Goal: Task Accomplishment & Management: Complete application form

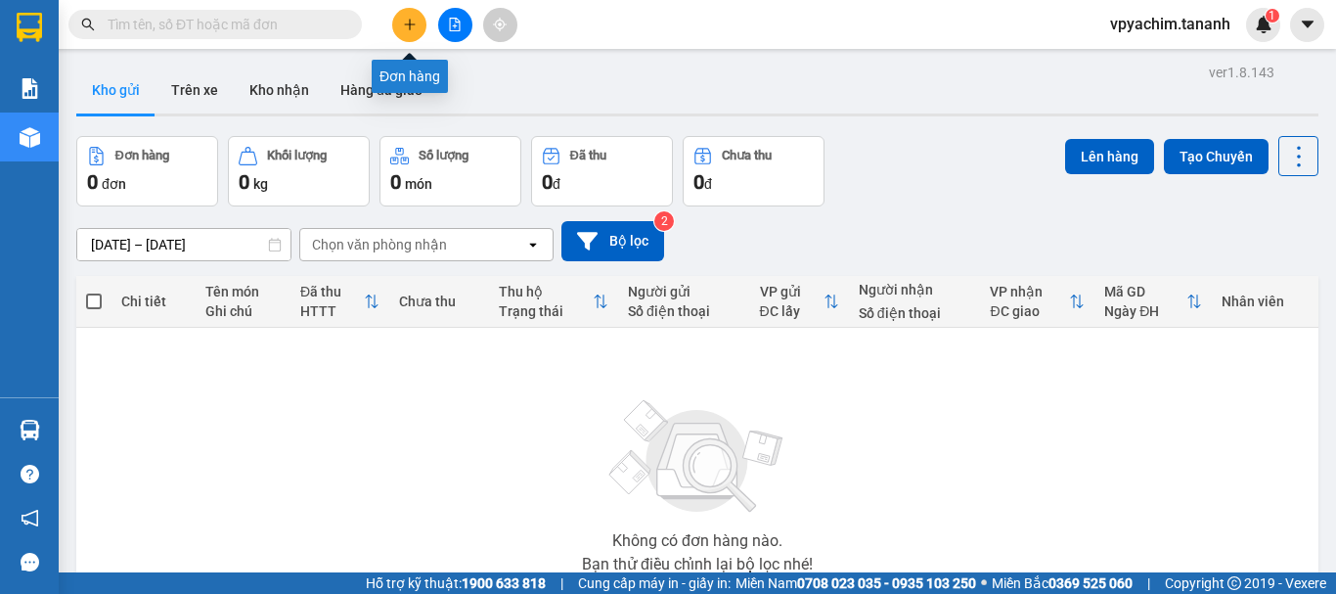
click at [399, 35] on button at bounding box center [409, 25] width 34 height 34
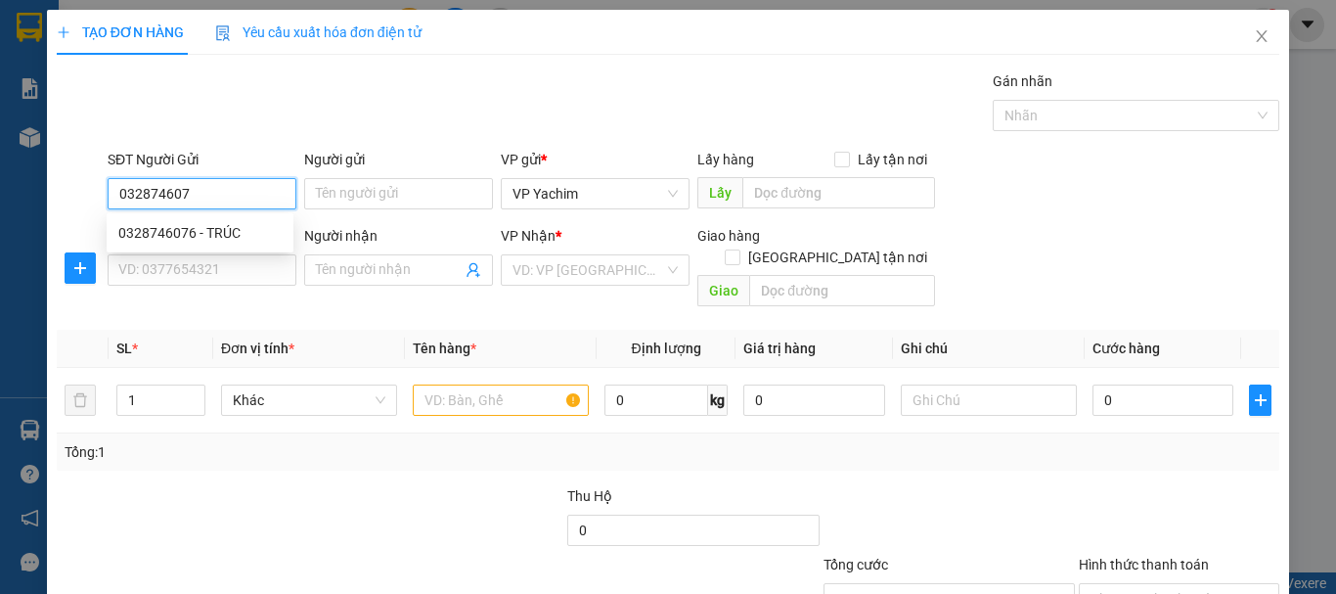
type input "0328746076"
click at [235, 222] on div "0328746076 - TRÚC" at bounding box center [199, 233] width 163 height 22
type input "TRÚC"
type input "0377032456"
type input "CHỊ"
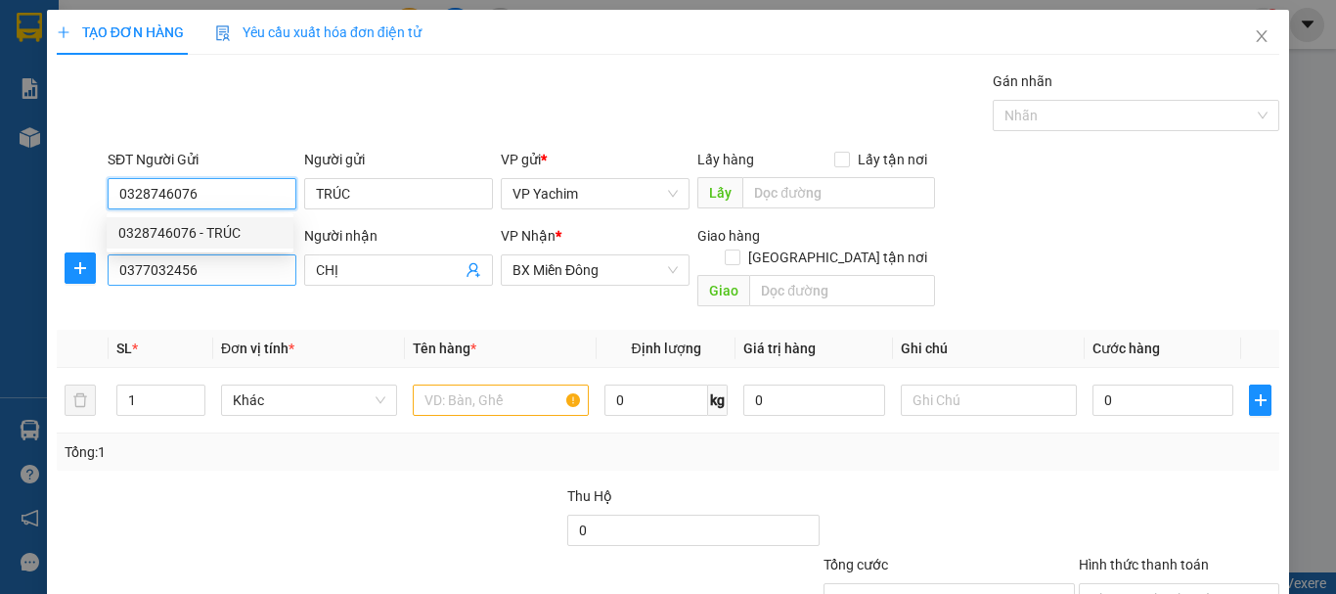
type input "100.000"
type input "0328746076"
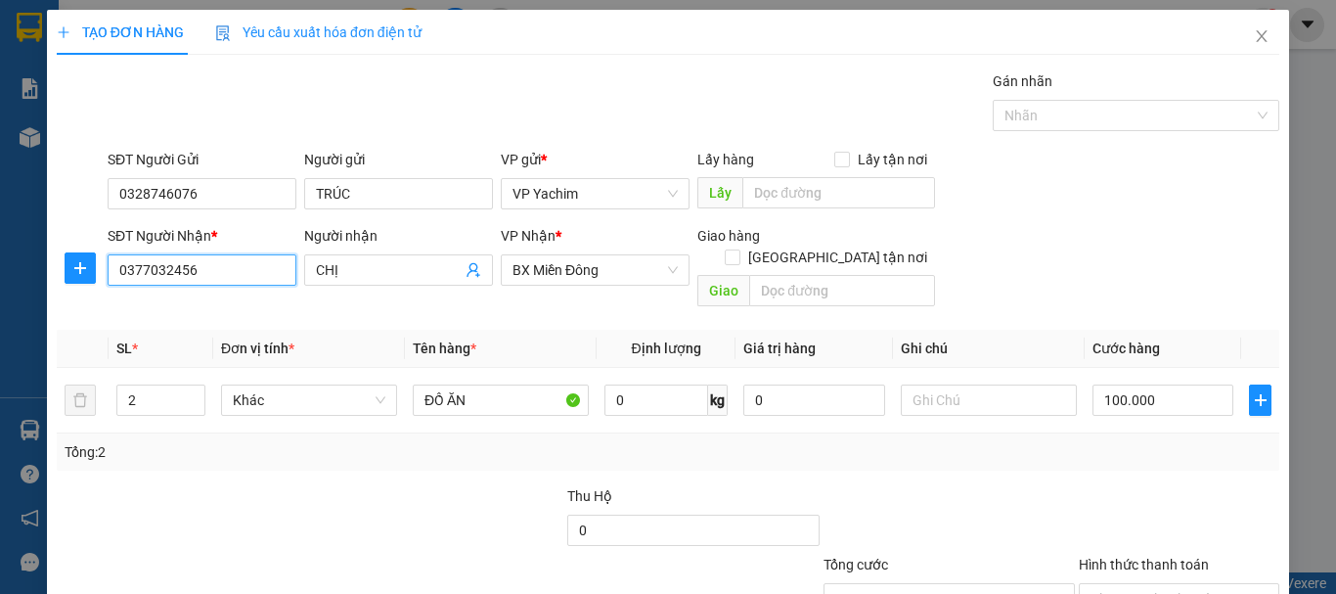
click at [213, 274] on input "0377032456" at bounding box center [202, 269] width 189 height 31
drag, startPoint x: 212, startPoint y: 271, endPoint x: 138, endPoint y: 251, distance: 76.9
click at [84, 280] on div "SĐT Người Nhận * 0377032456 Người nhận CHỊ VP Nhận * BX Miền Đông Giao hàng Gia…" at bounding box center [668, 270] width 1227 height 90
type input "0844966045"
drag, startPoint x: 349, startPoint y: 271, endPoint x: 306, endPoint y: 285, distance: 45.2
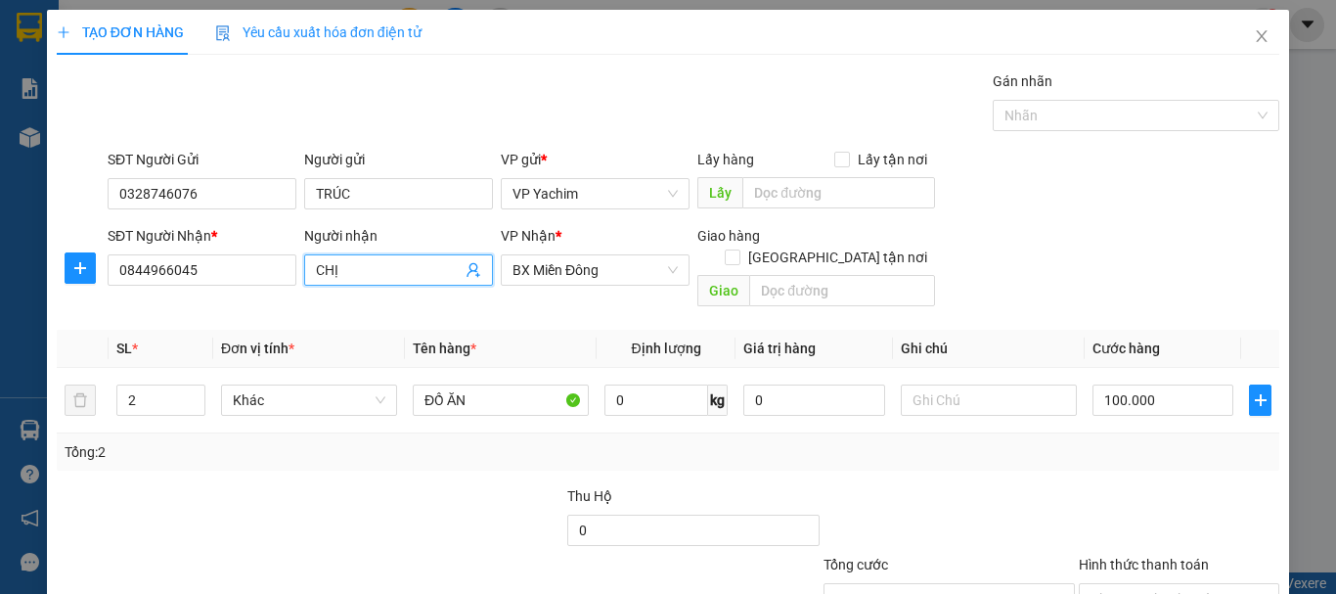
click at [306, 285] on span "CHỊ" at bounding box center [398, 269] width 189 height 31
type input "MAI"
drag, startPoint x: 360, startPoint y: 182, endPoint x: 298, endPoint y: 201, distance: 64.4
click at [300, 201] on div "Người gửi TRÚC" at bounding box center [398, 183] width 197 height 68
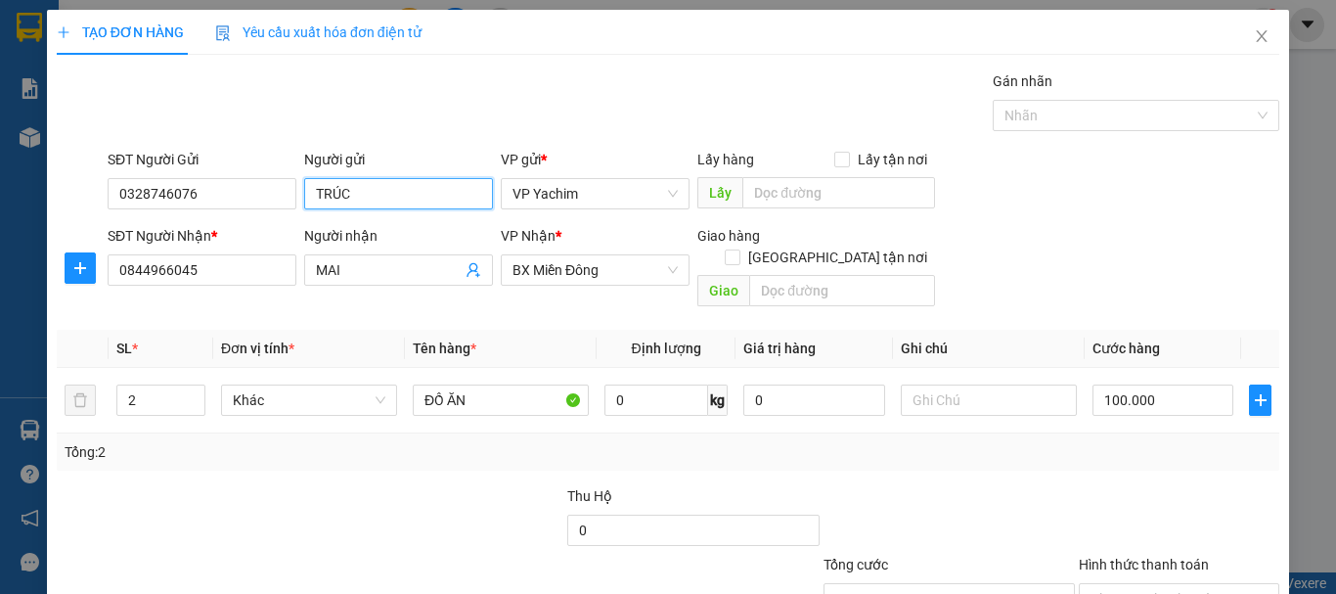
drag, startPoint x: 373, startPoint y: 179, endPoint x: 302, endPoint y: 192, distance: 71.6
click at [304, 192] on input "TRÚC" at bounding box center [398, 193] width 189 height 31
type input "HƯỚNG"
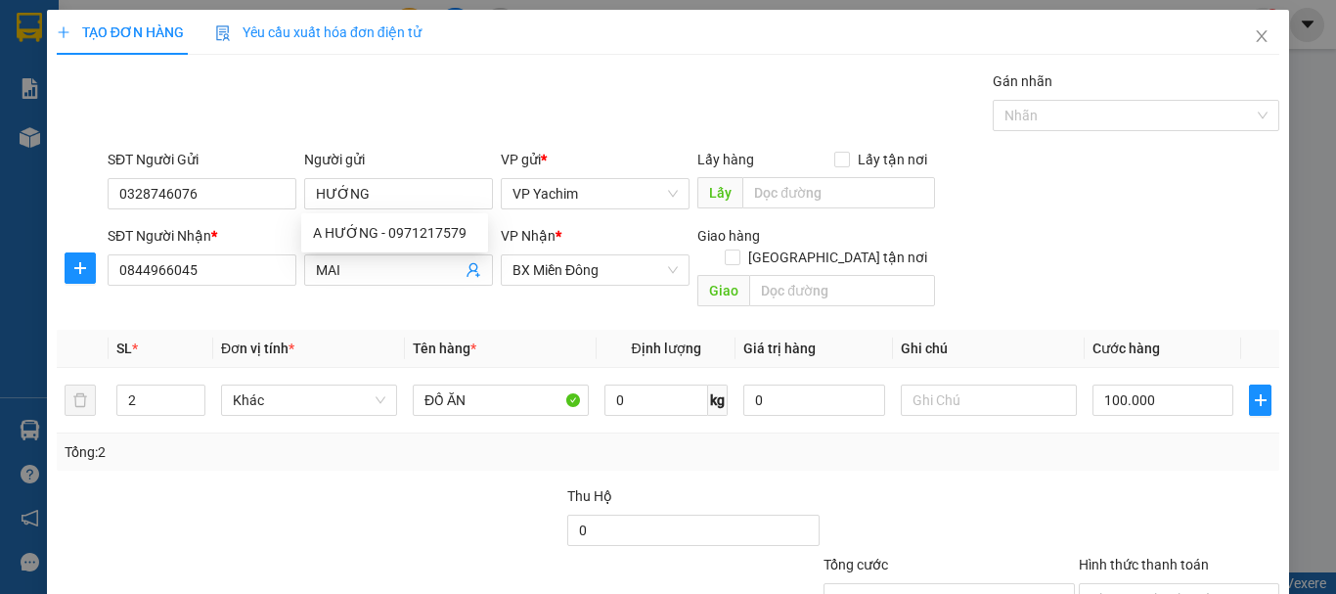
click at [655, 135] on div "Gán nhãn Nhãn" at bounding box center [694, 104] width 1180 height 68
type input "1"
click at [196, 403] on icon "down" at bounding box center [194, 406] width 7 height 7
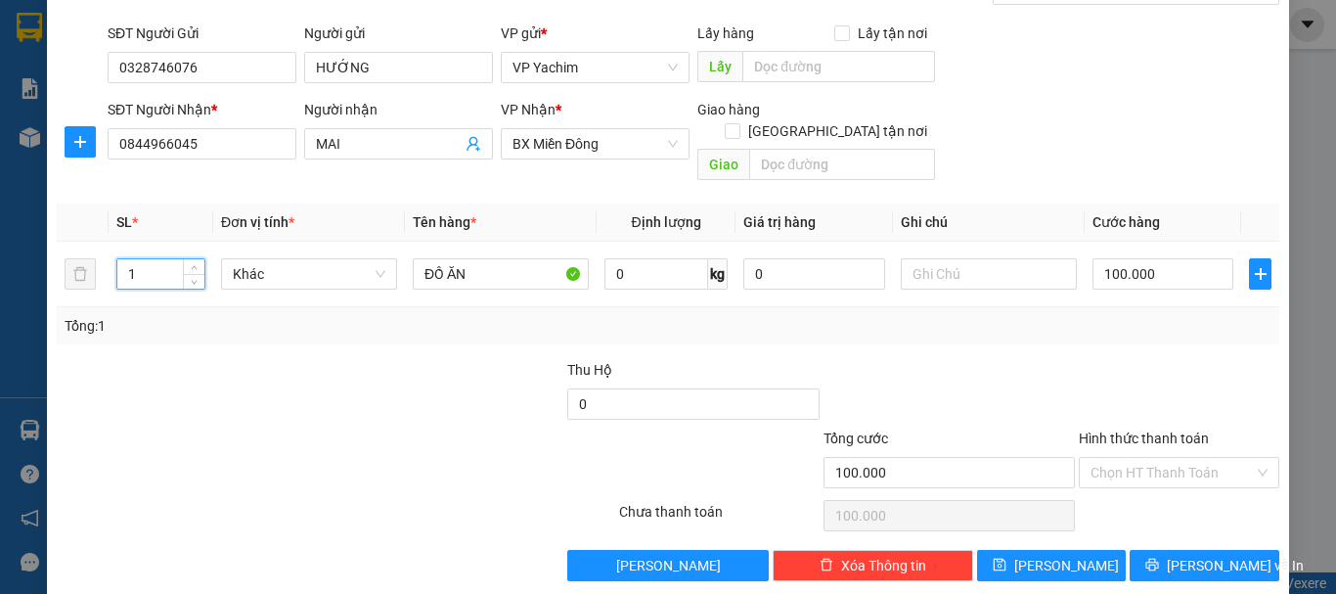
scroll to position [130, 0]
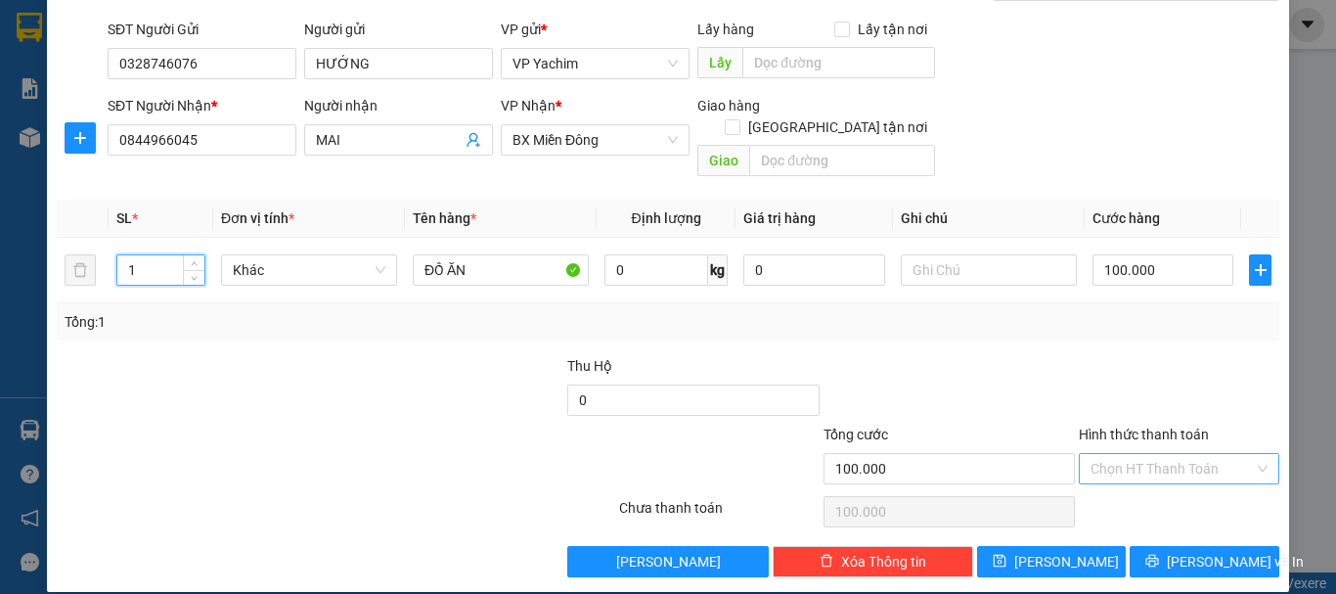
click at [1158, 454] on input "Hình thức thanh toán" at bounding box center [1172, 468] width 163 height 29
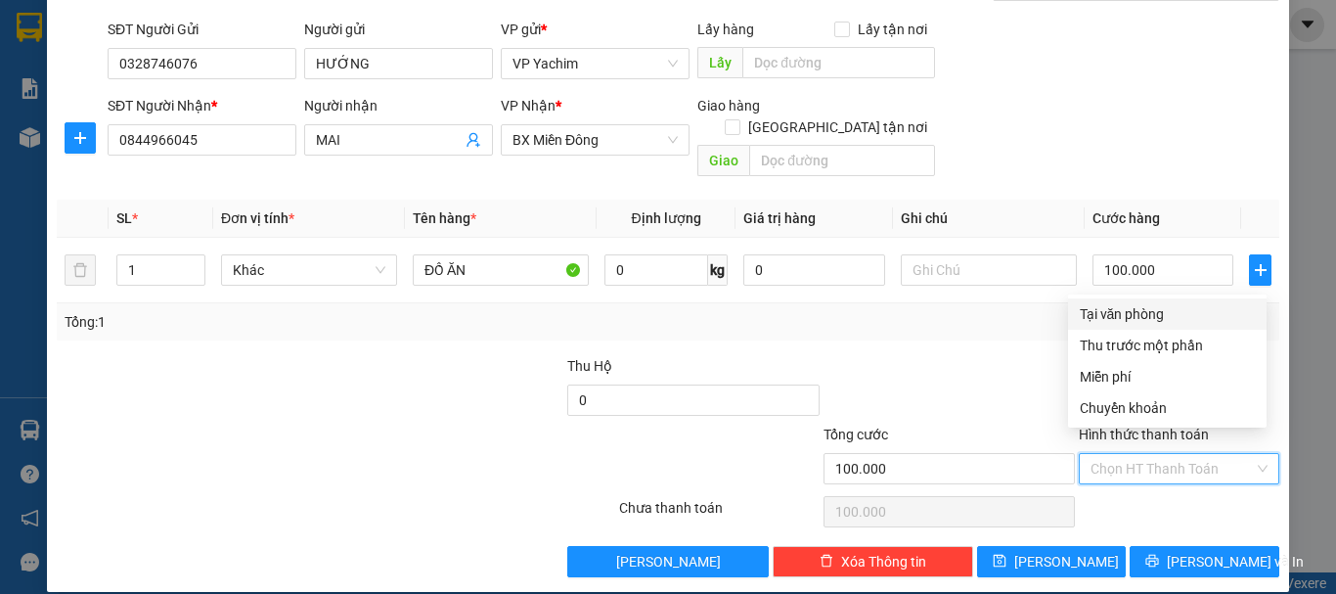
click at [1145, 319] on div "Tại văn phòng" at bounding box center [1167, 314] width 175 height 22
type input "0"
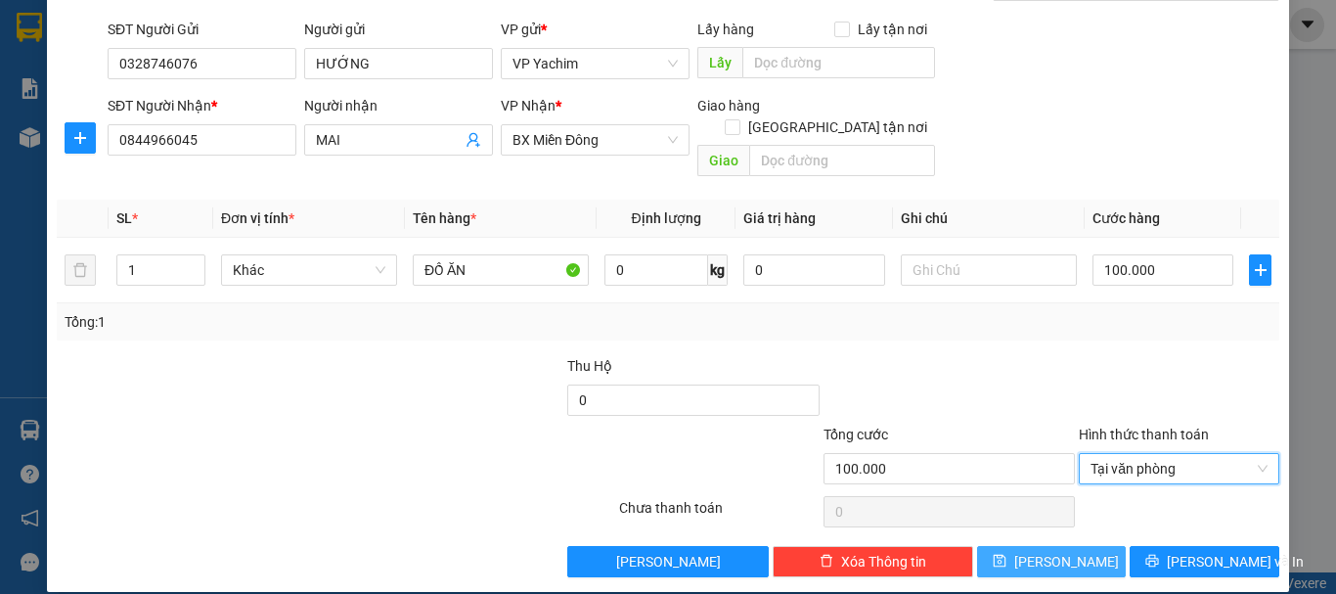
click at [1077, 546] on button "Lưu" at bounding box center [1052, 561] width 150 height 31
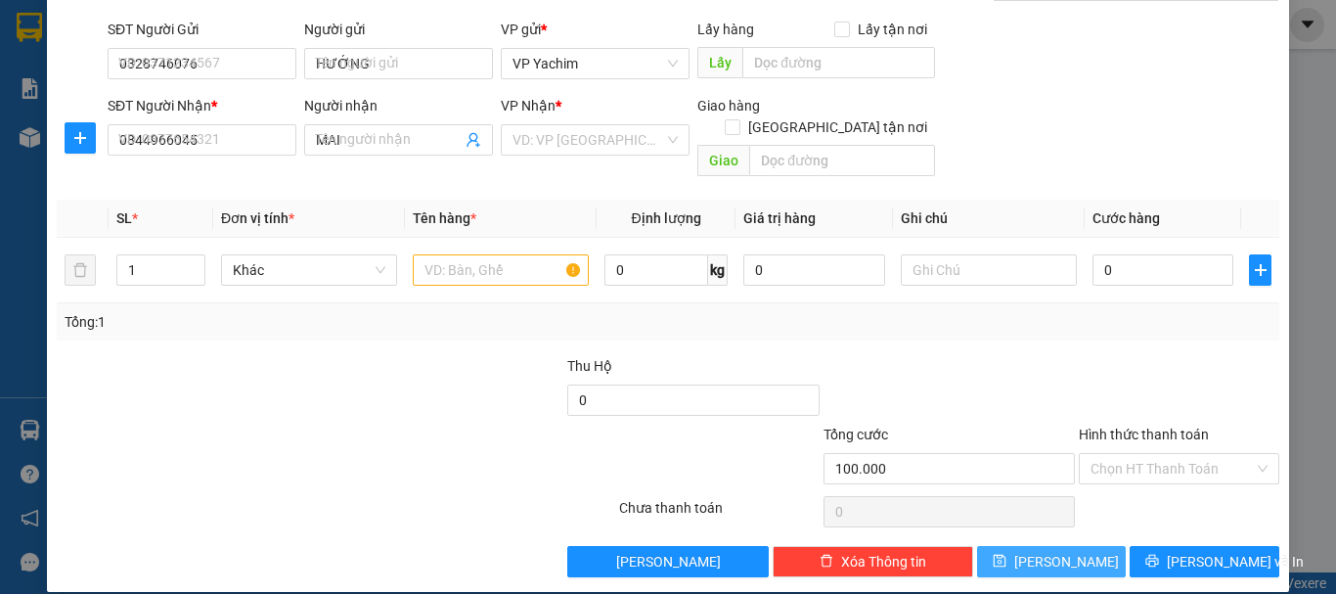
type input "0"
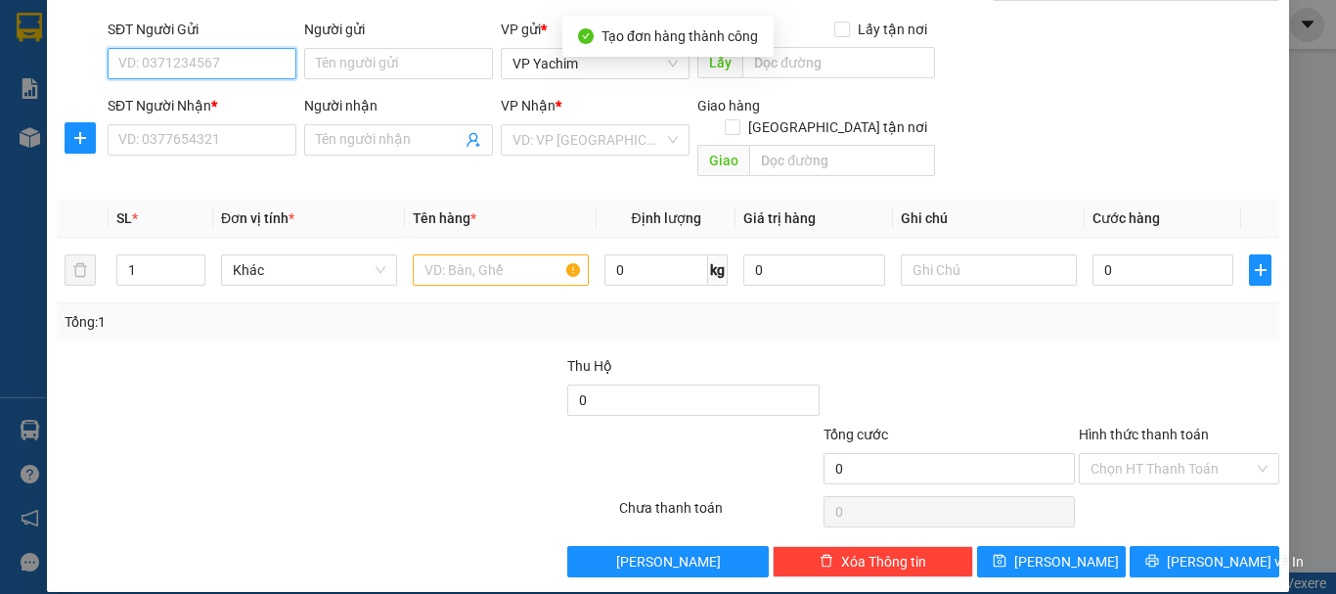
click at [197, 59] on input "SĐT Người Gửi" at bounding box center [202, 63] width 189 height 31
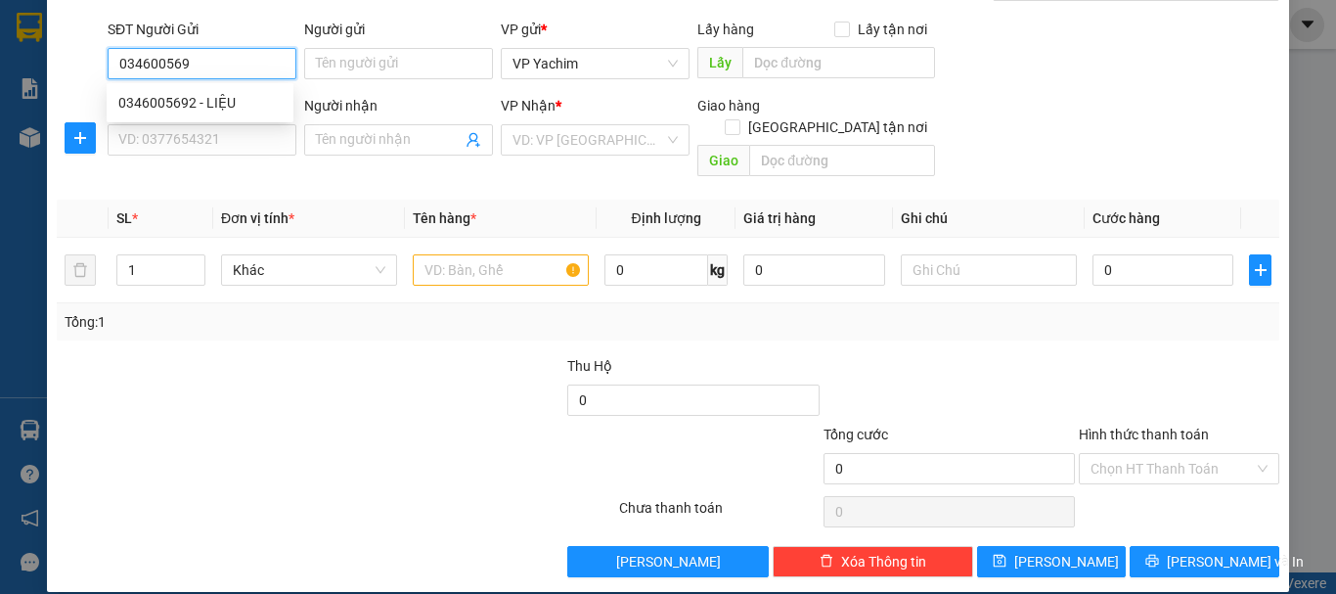
type input "0346005692"
click at [195, 104] on div "0346005692 - LIỆU" at bounding box center [199, 103] width 163 height 22
type input "LIỆU"
type input "0372069572"
type input "DIỄM"
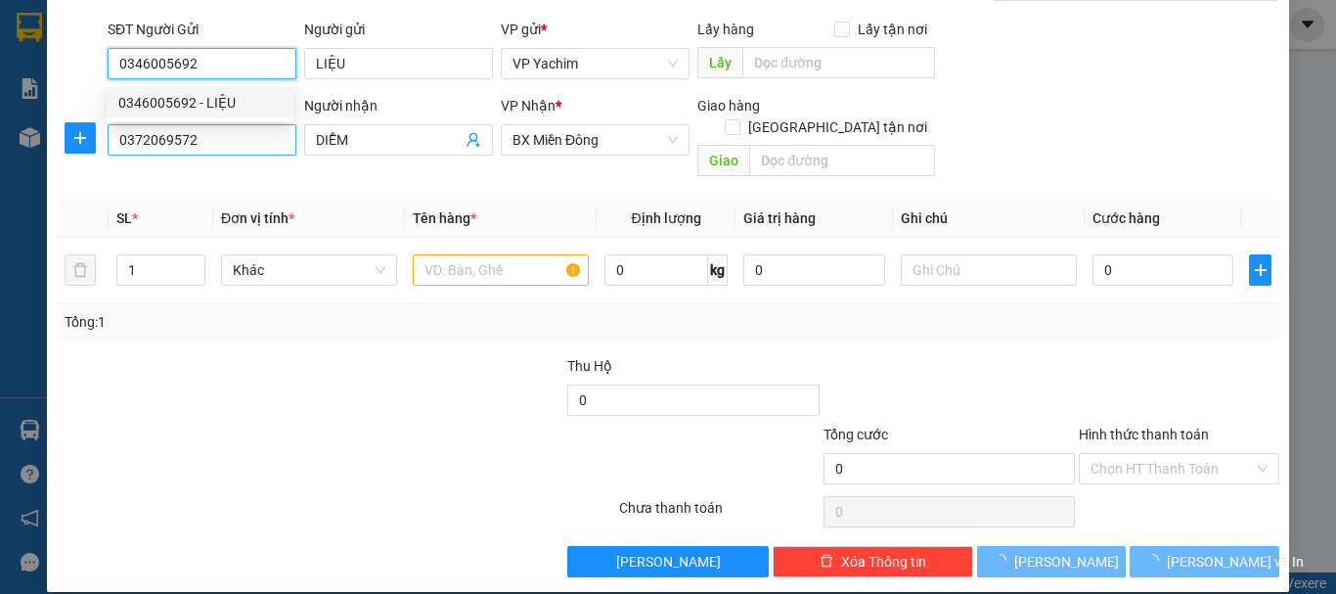
type input "0346005692"
click at [189, 135] on input "0372069572" at bounding box center [202, 139] width 189 height 31
type input "70.000"
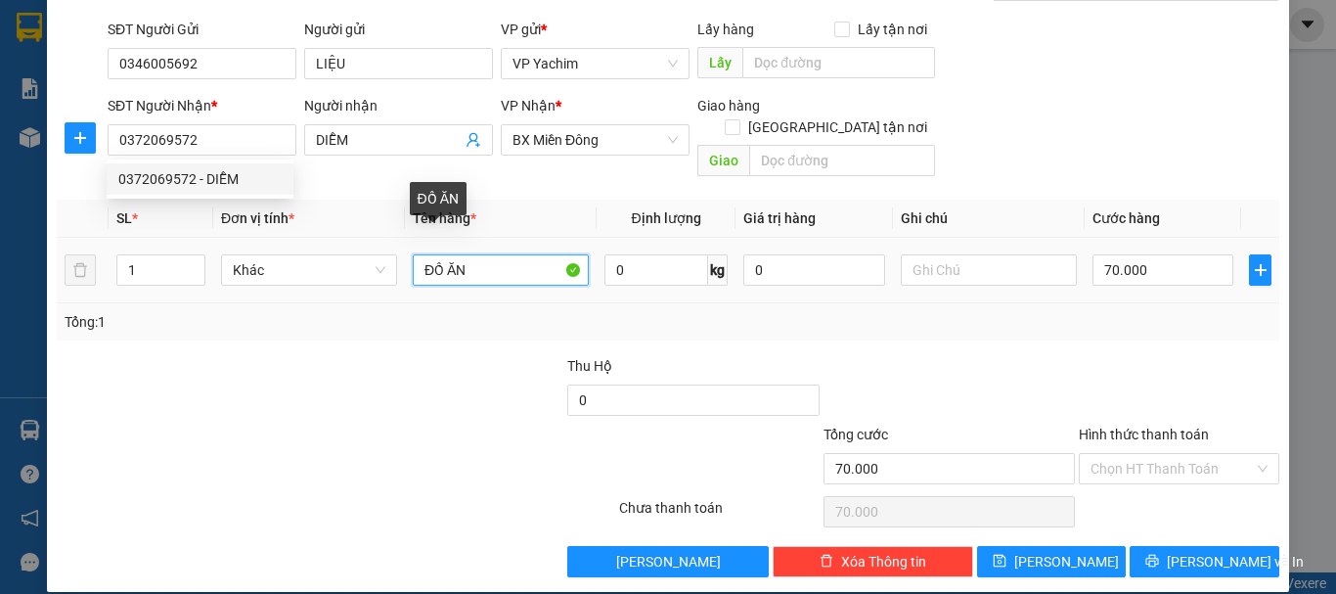
drag, startPoint x: 484, startPoint y: 245, endPoint x: 409, endPoint y: 246, distance: 75.3
click at [413, 254] on input "ĐỒ ĂN" at bounding box center [501, 269] width 176 height 31
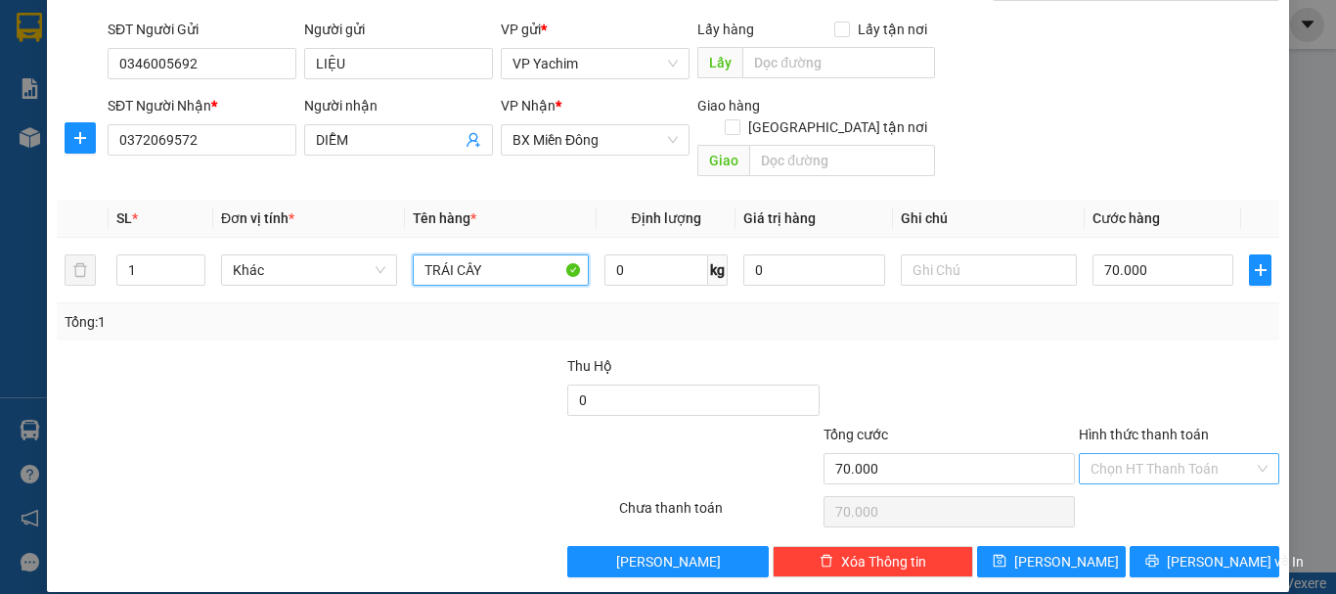
type input "TRÁI CÂY"
click at [1132, 454] on input "Hình thức thanh toán" at bounding box center [1172, 468] width 163 height 29
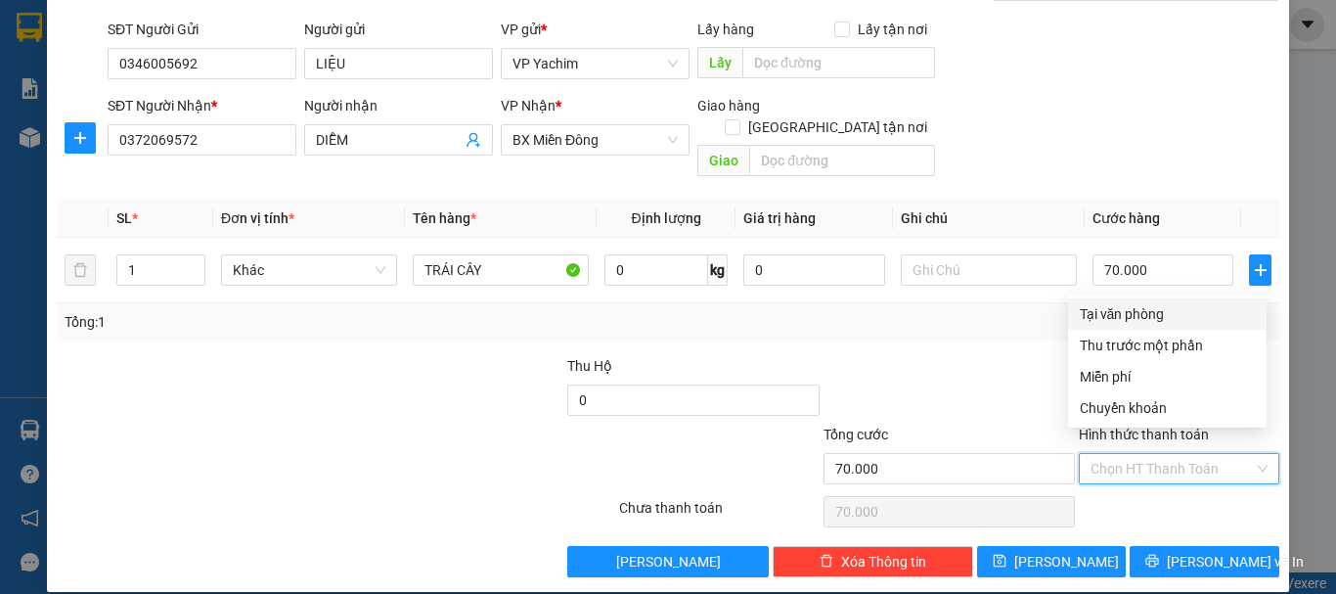
click at [1101, 315] on div "Tại văn phòng" at bounding box center [1167, 314] width 175 height 22
type input "0"
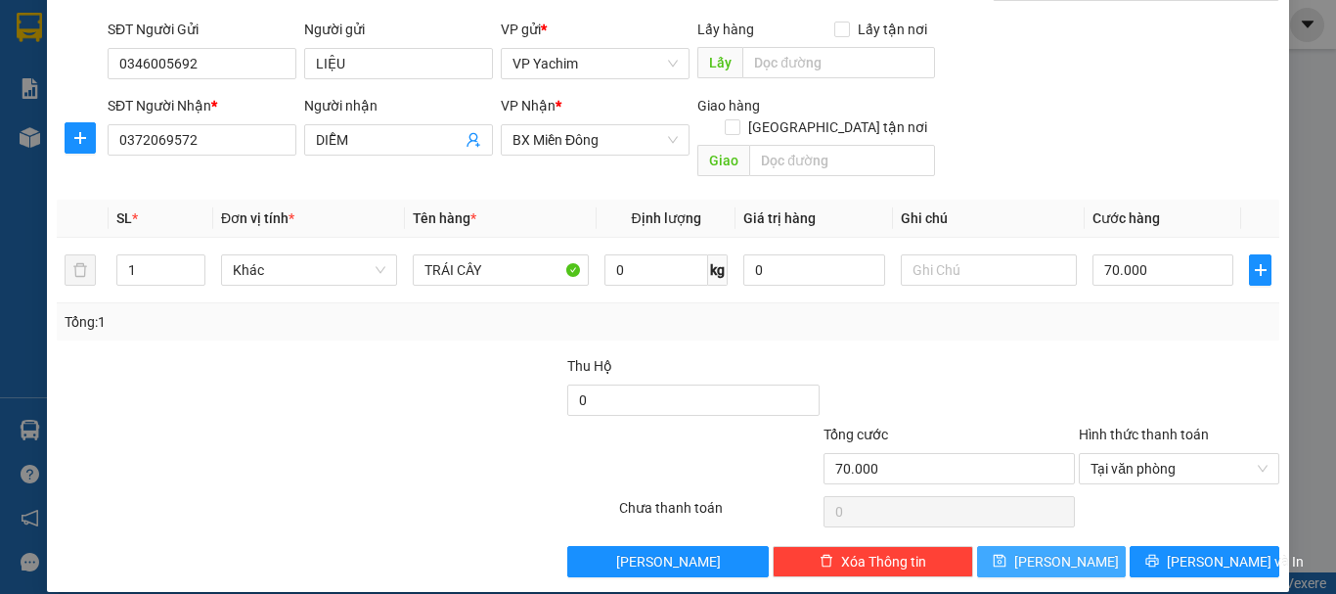
click at [1036, 546] on button "Lưu" at bounding box center [1052, 561] width 150 height 31
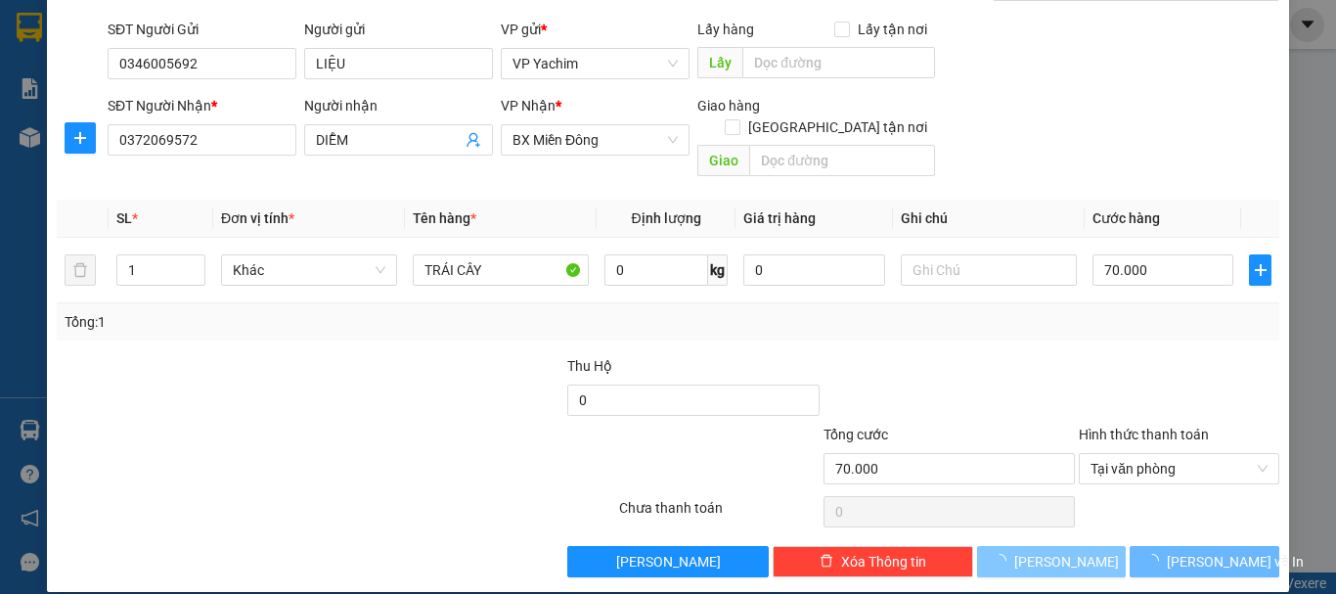
type input "0"
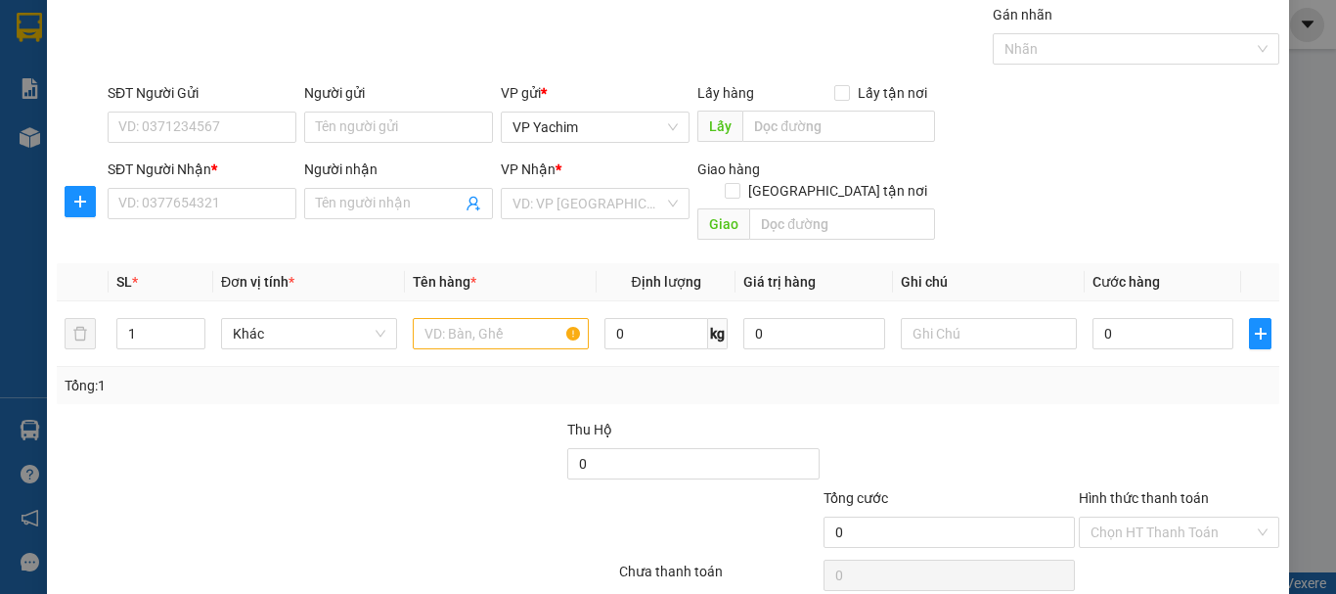
scroll to position [0, 0]
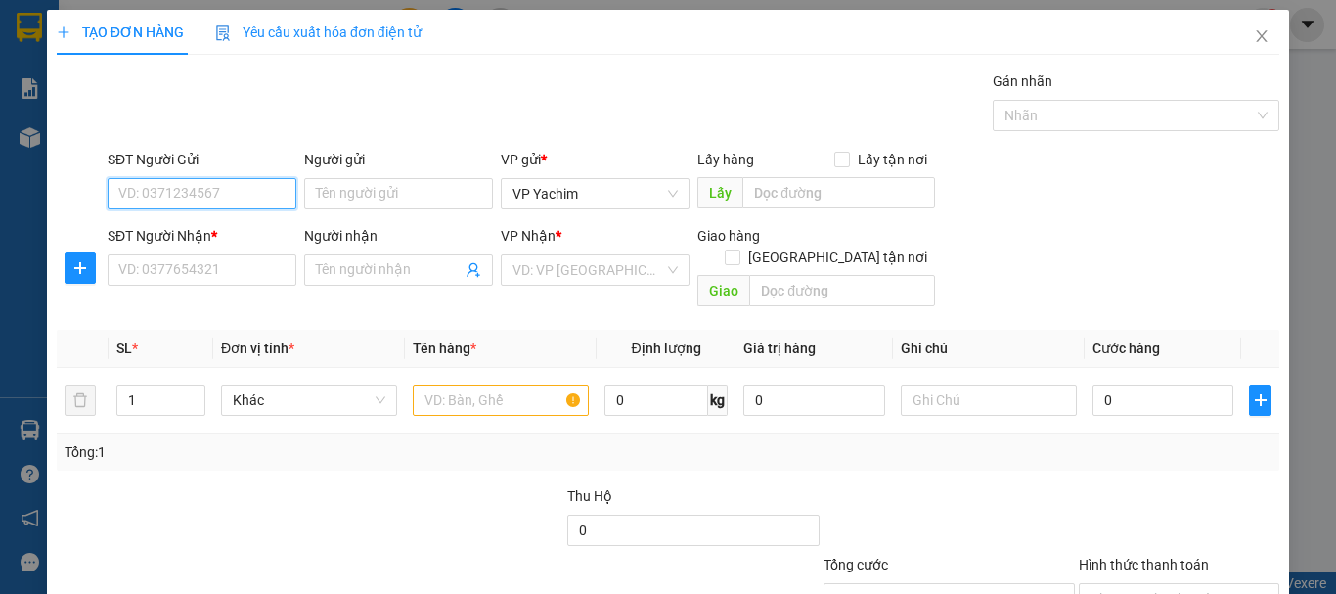
click at [208, 186] on input "SĐT Người Gửi" at bounding box center [202, 193] width 189 height 31
type input "0979574324"
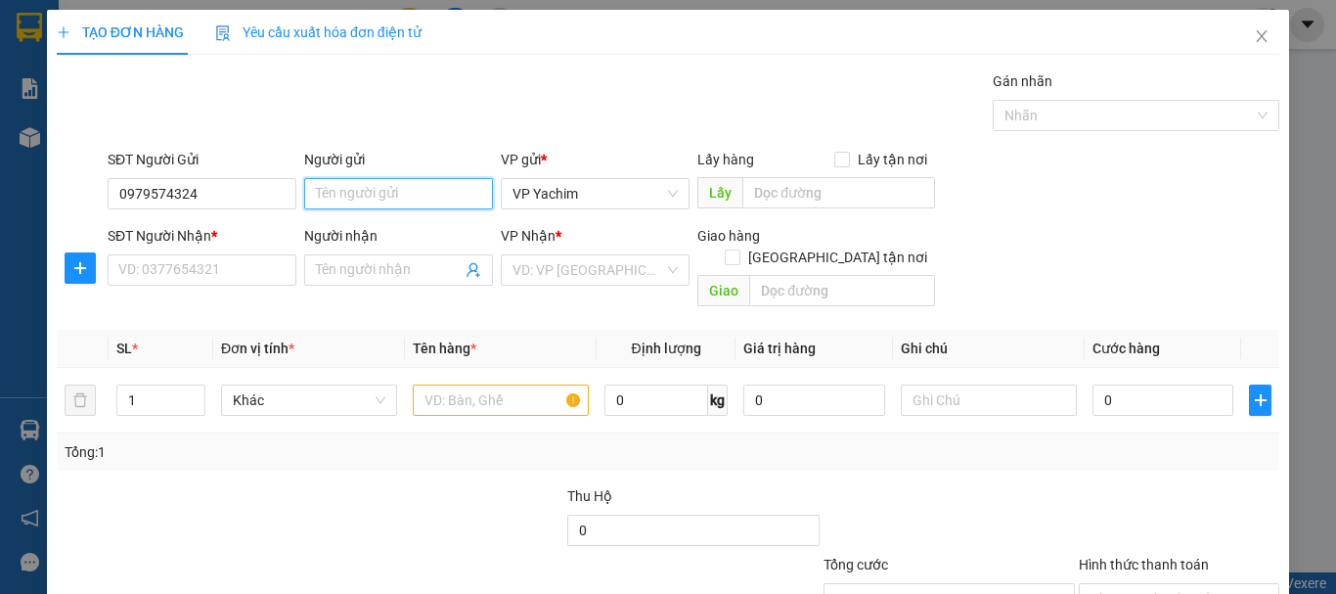
drag, startPoint x: 350, startPoint y: 190, endPoint x: 346, endPoint y: 175, distance: 15.2
click at [349, 187] on input "Người gửi" at bounding box center [398, 193] width 189 height 31
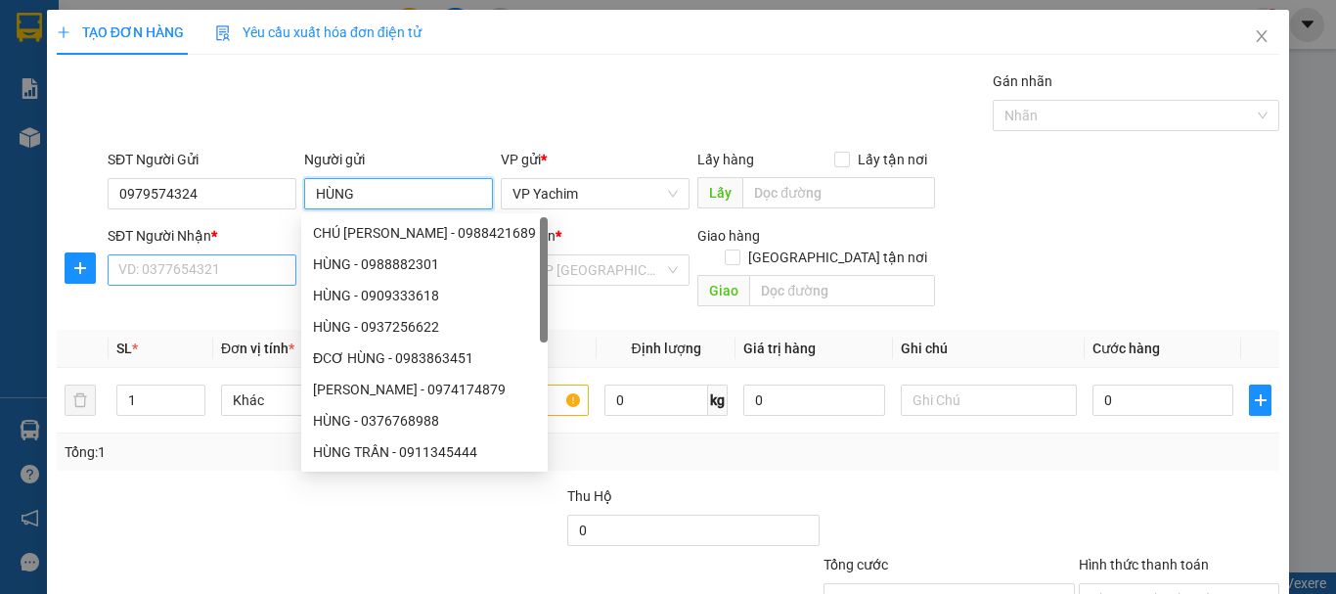
type input "HÙNG"
click at [189, 264] on input "SĐT Người Nhận *" at bounding box center [202, 269] width 189 height 31
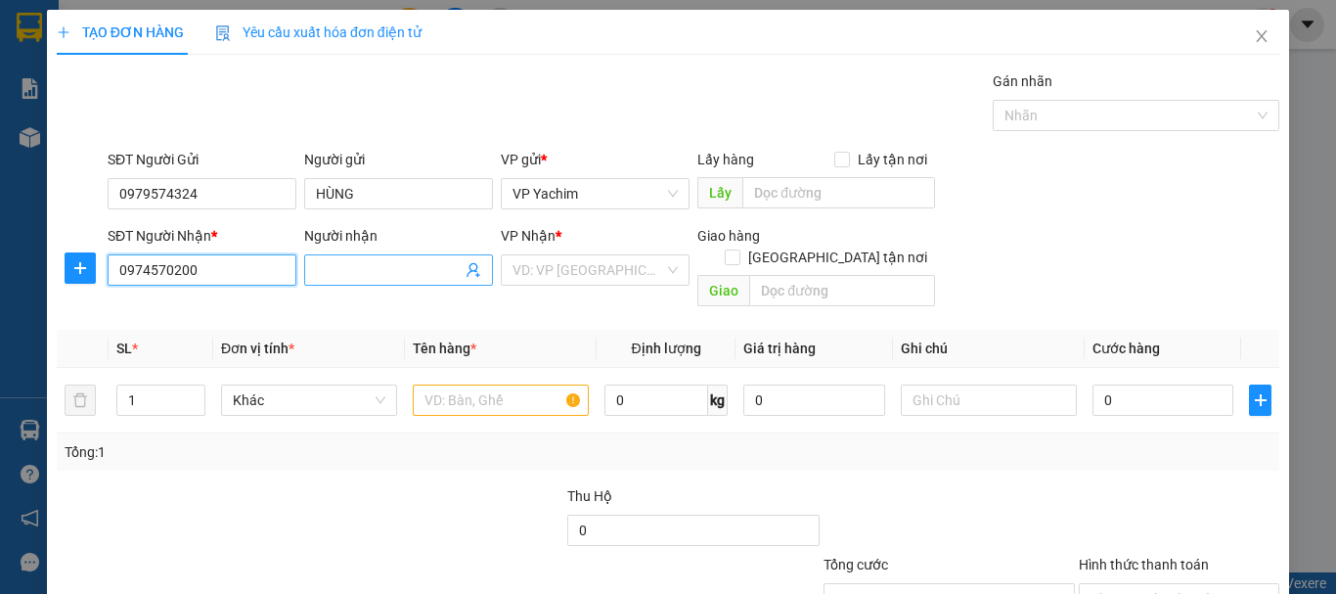
type input "0974570200"
click at [336, 265] on input "Người nhận" at bounding box center [389, 270] width 146 height 22
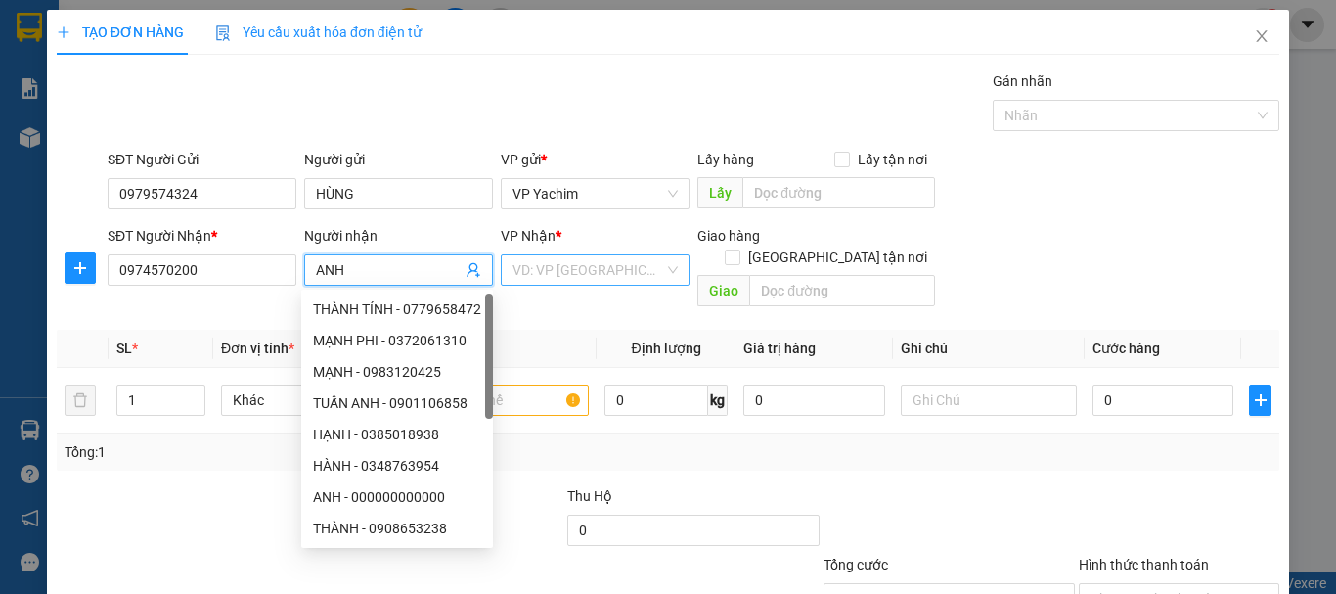
type input "ANH"
click at [586, 270] on input "search" at bounding box center [589, 269] width 152 height 29
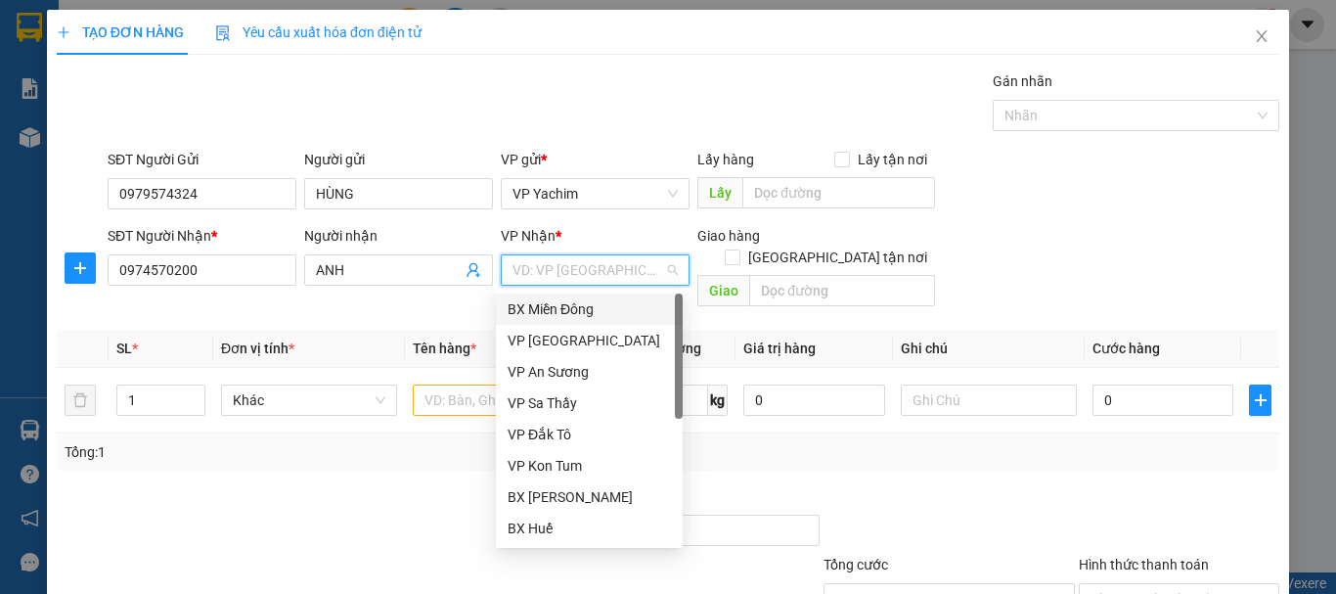
click at [592, 310] on div "BX Miền Đông" at bounding box center [589, 309] width 163 height 22
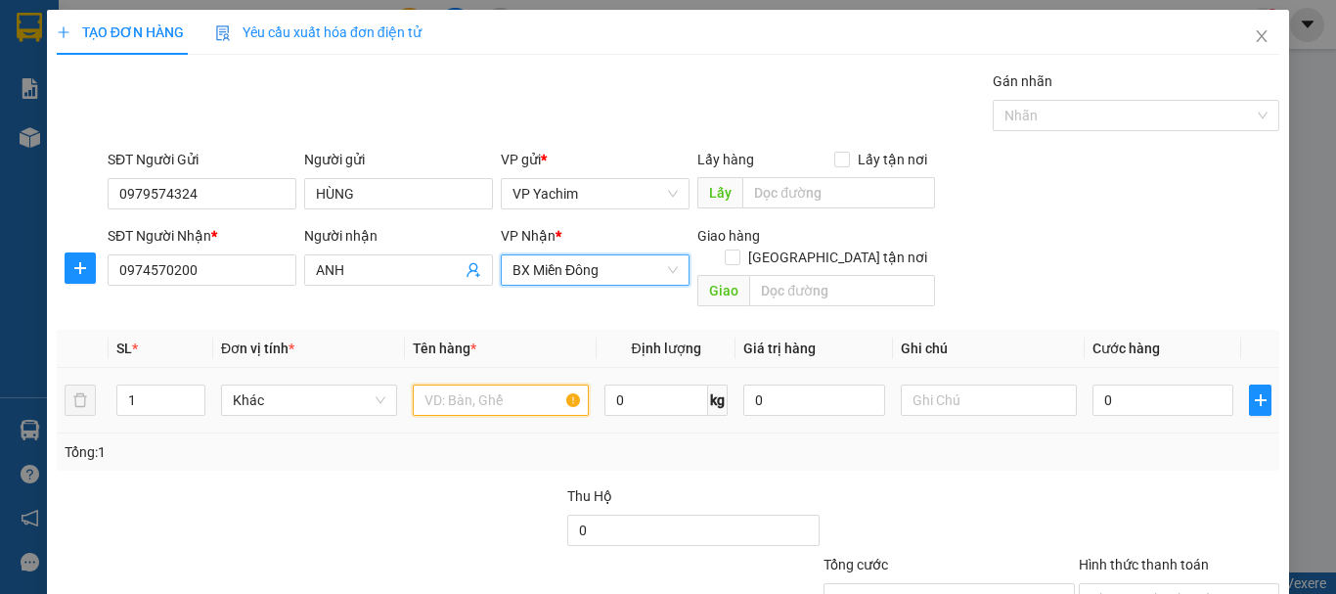
click at [448, 389] on input "text" at bounding box center [501, 399] width 176 height 31
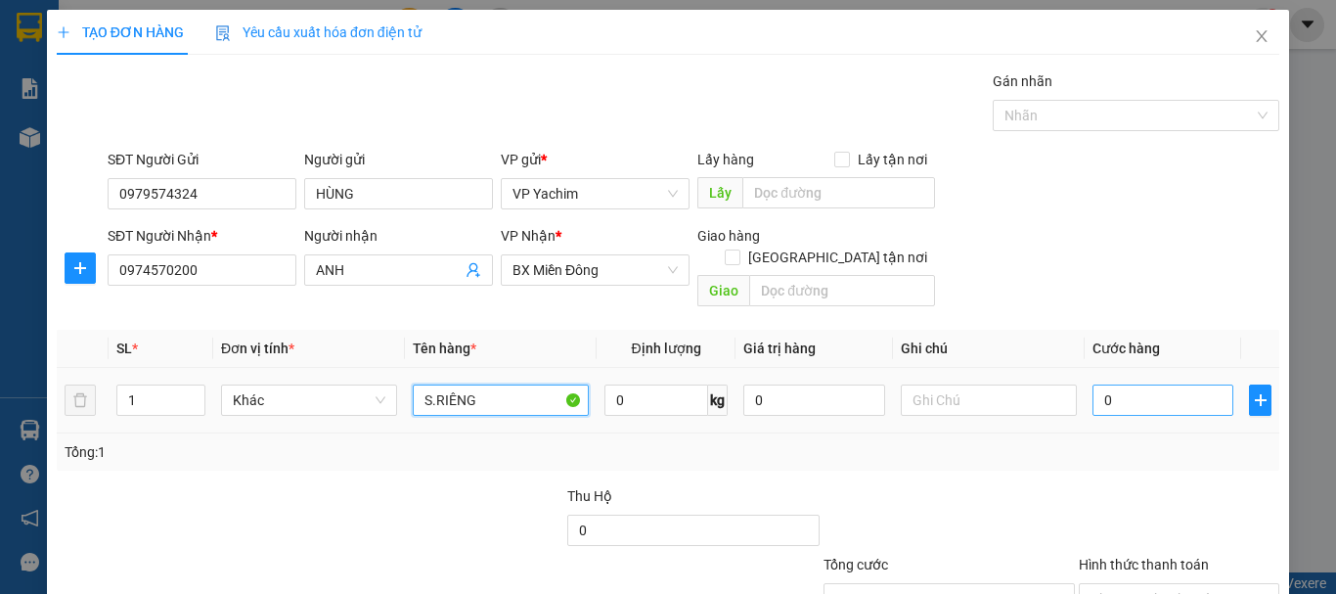
type input "S.RIÊNG"
click at [1093, 384] on input "0" at bounding box center [1163, 399] width 141 height 31
drag, startPoint x: 1080, startPoint y: 380, endPoint x: 1091, endPoint y: 374, distance: 12.8
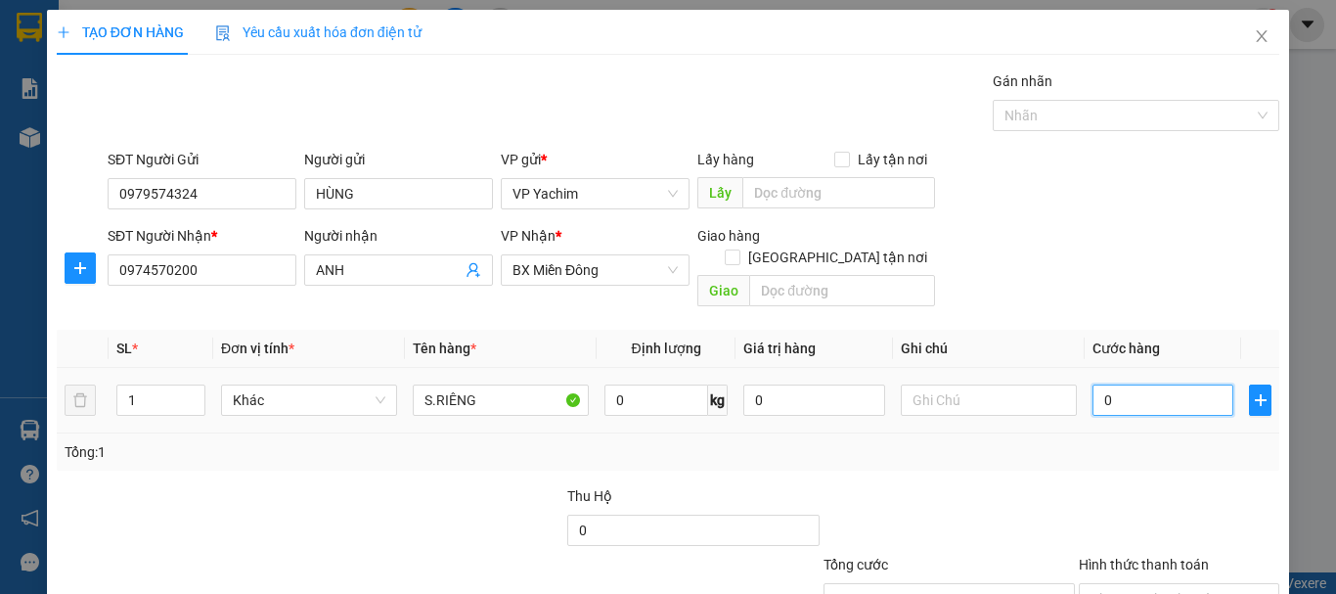
click at [1093, 384] on input "0" at bounding box center [1163, 399] width 141 height 31
type input "10"
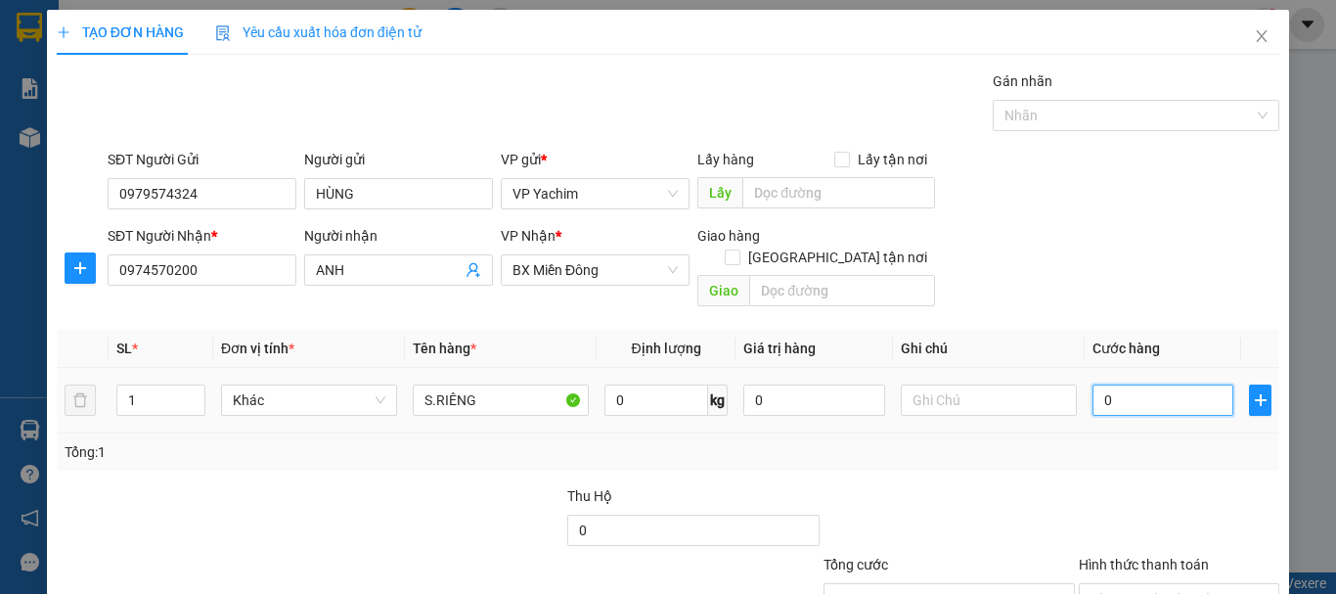
type input "10"
type input "100"
click at [1076, 450] on div "Transit Pickup Surcharge Ids Transit Deliver Surcharge Ids Transit Deliver Surc…" at bounding box center [668, 388] width 1223 height 637
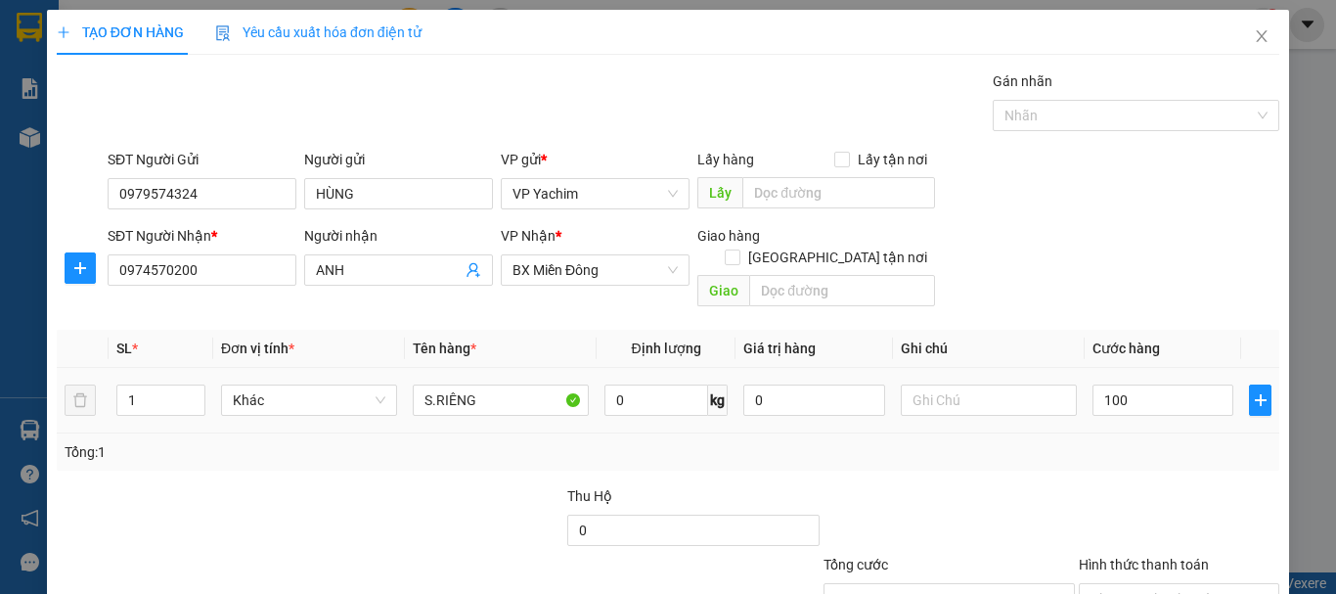
type input "100.000"
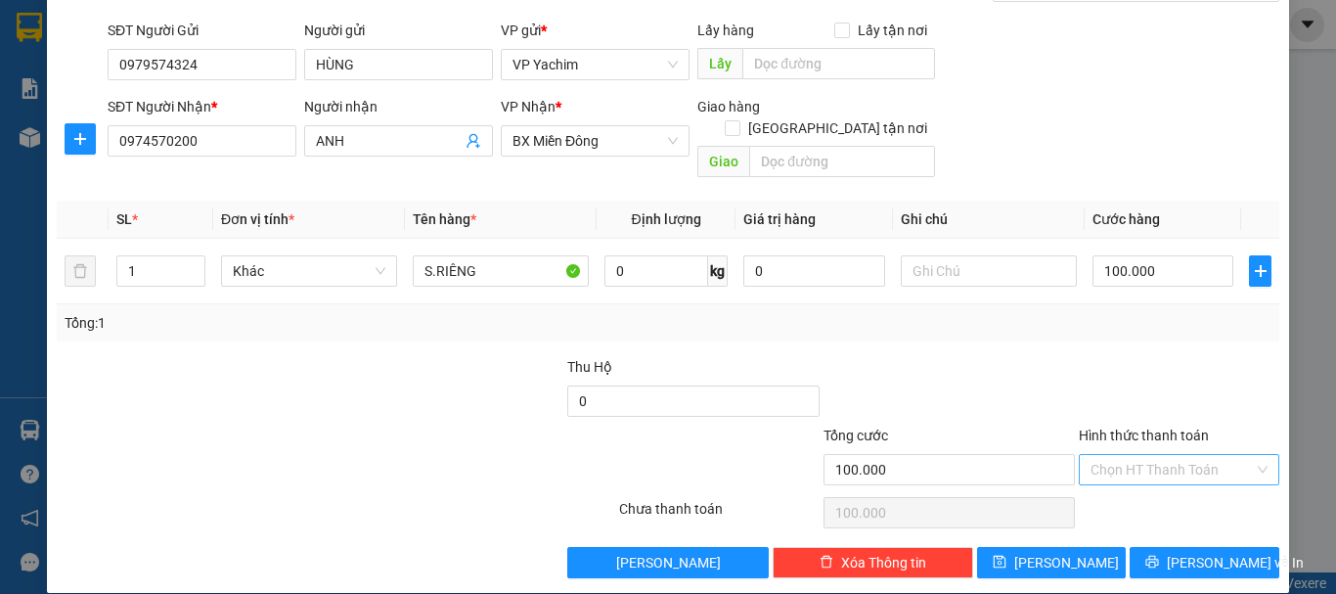
scroll to position [130, 0]
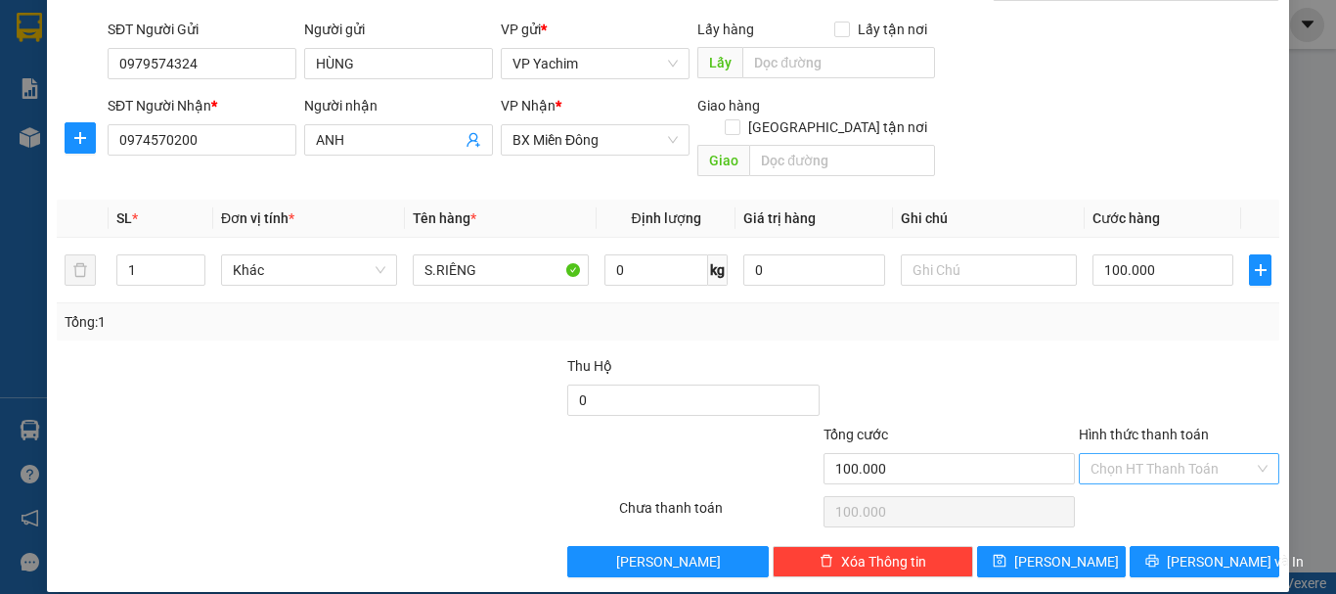
click at [1108, 453] on div "Chọn HT Thanh Toán" at bounding box center [1179, 468] width 201 height 31
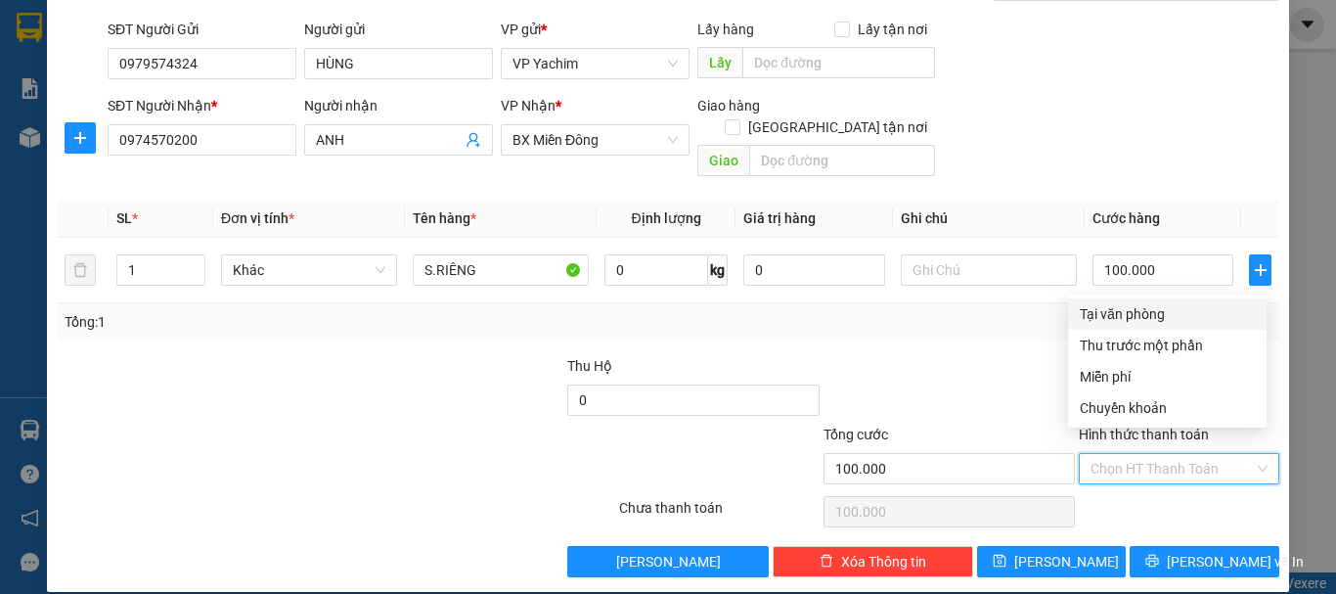
click at [1113, 454] on input "Hình thức thanh toán" at bounding box center [1172, 468] width 163 height 29
click at [1104, 305] on div "Tại văn phòng" at bounding box center [1167, 314] width 175 height 22
type input "0"
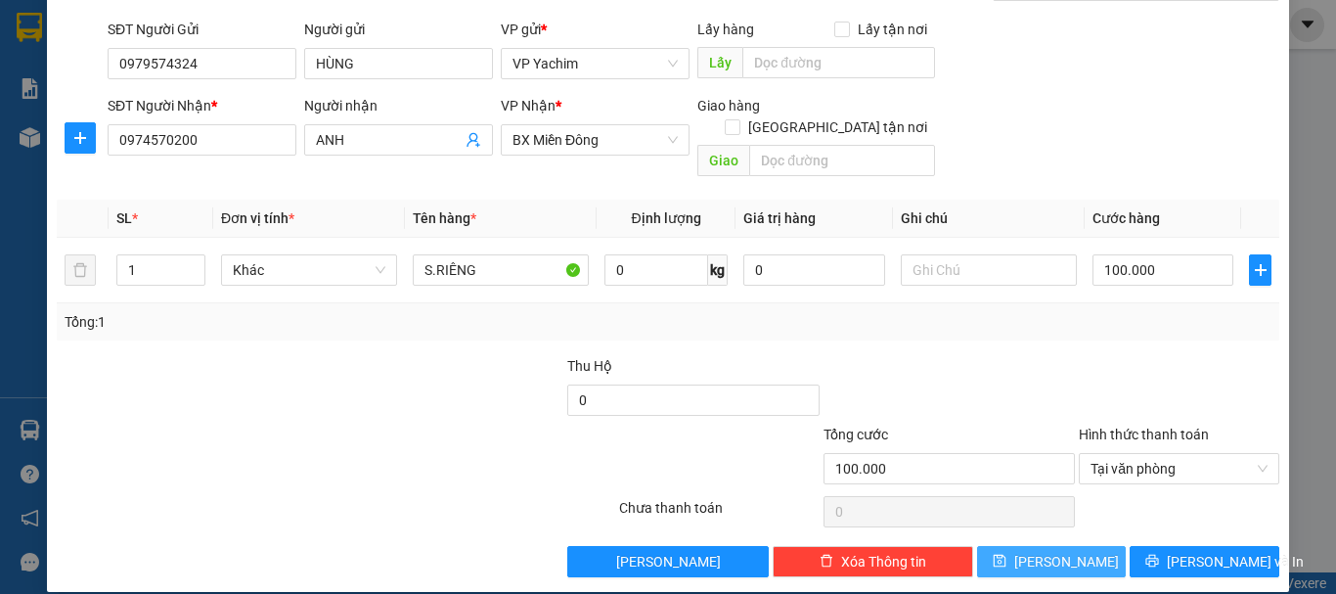
click at [1070, 546] on button "Lưu" at bounding box center [1052, 561] width 150 height 31
type input "0"
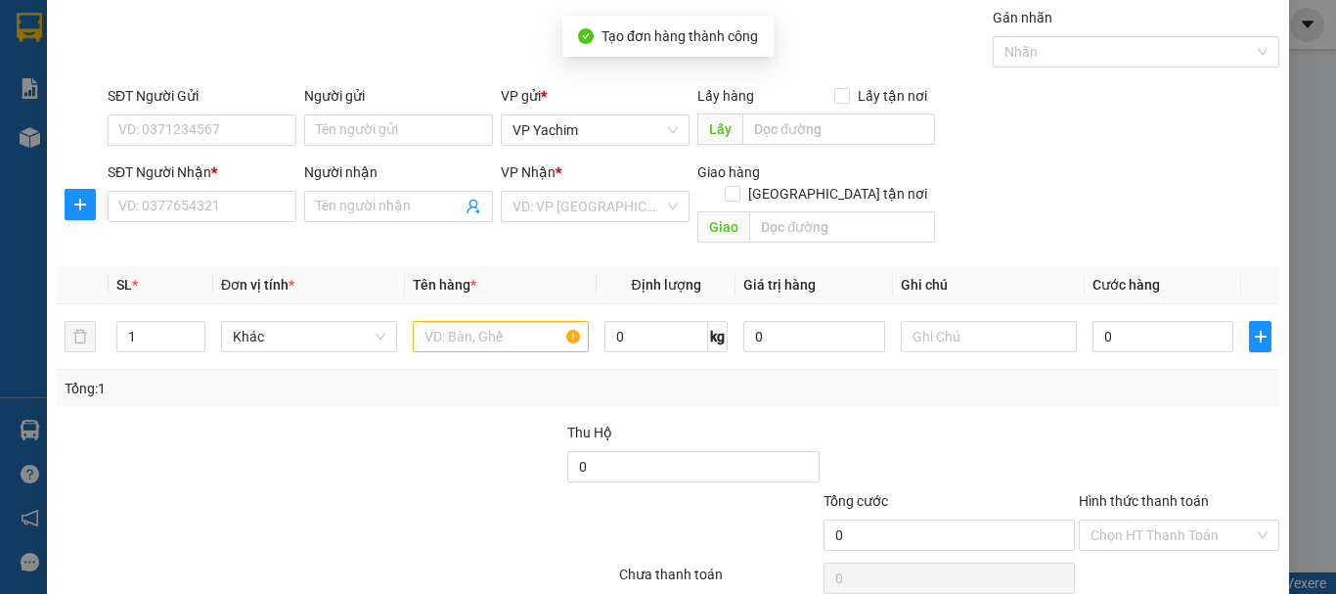
scroll to position [0, 0]
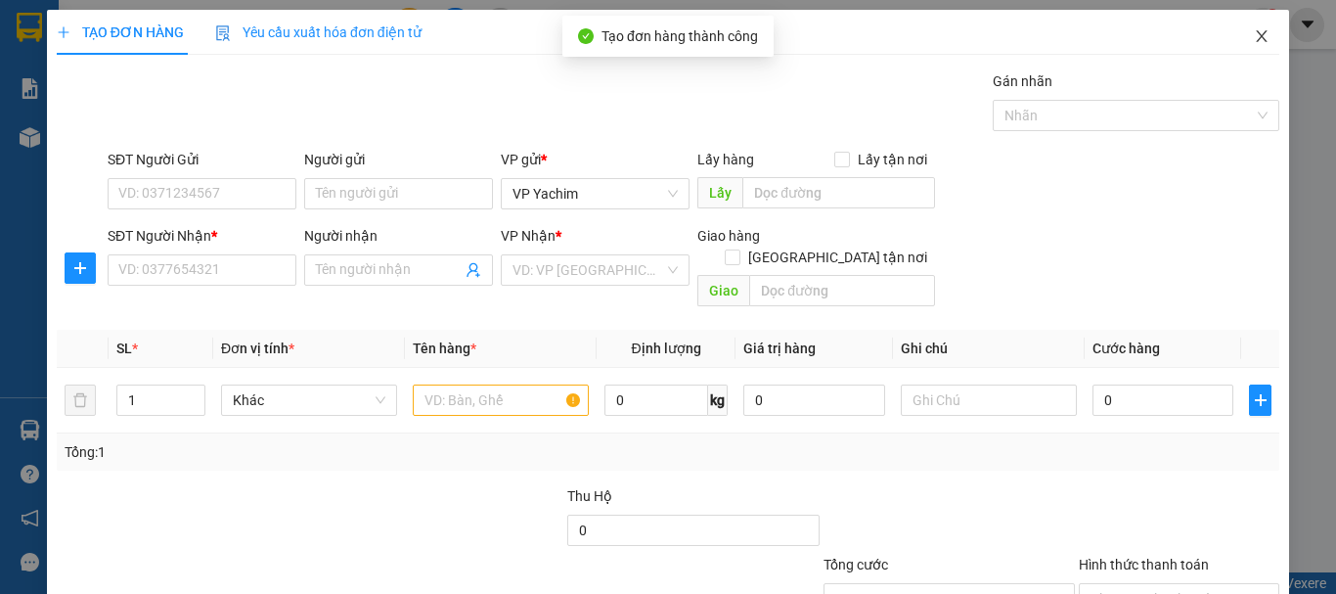
click at [1254, 36] on icon "close" at bounding box center [1262, 36] width 16 height 16
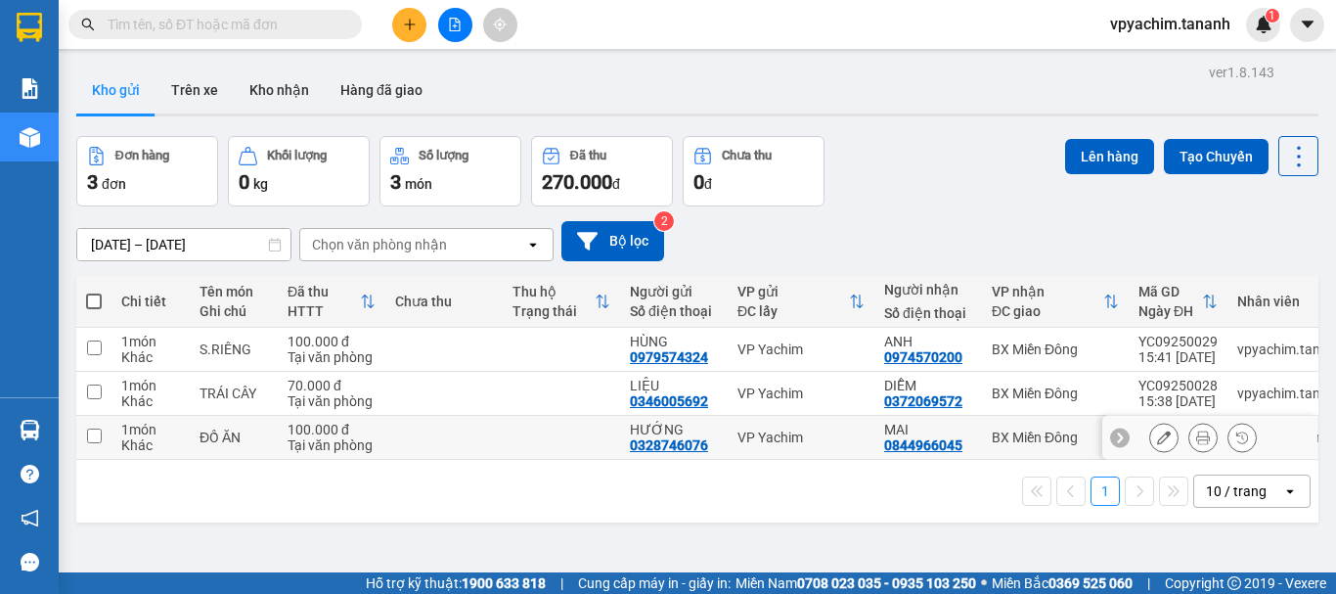
scroll to position [90, 0]
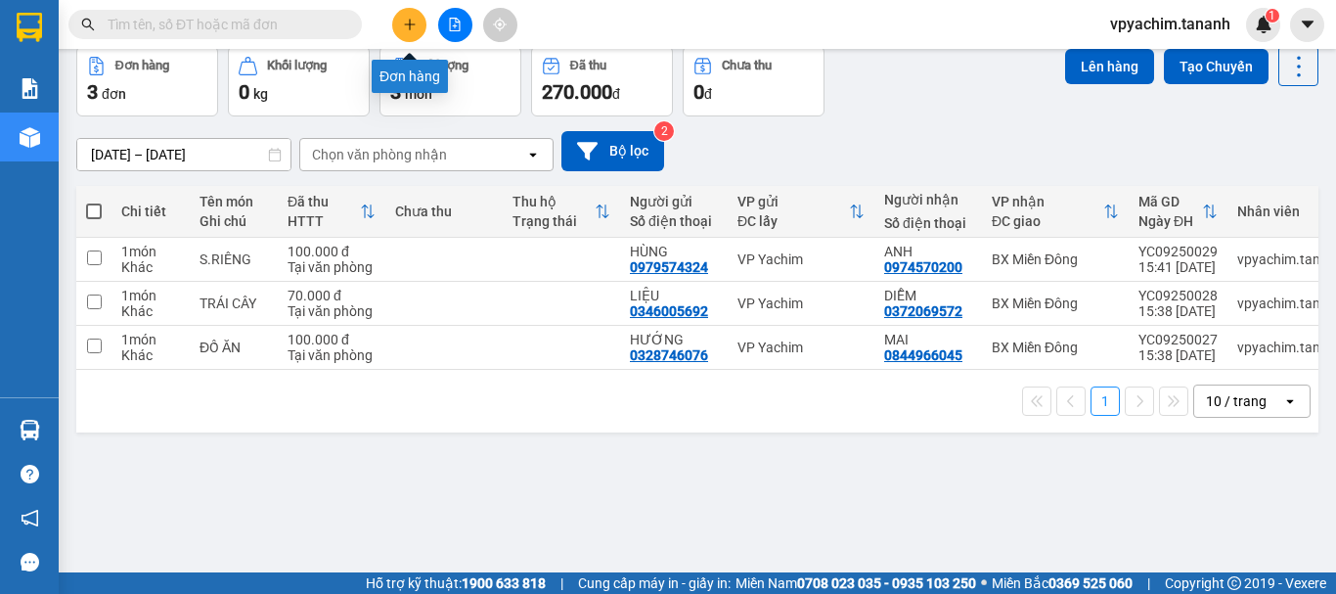
click at [410, 33] on button at bounding box center [409, 25] width 34 height 34
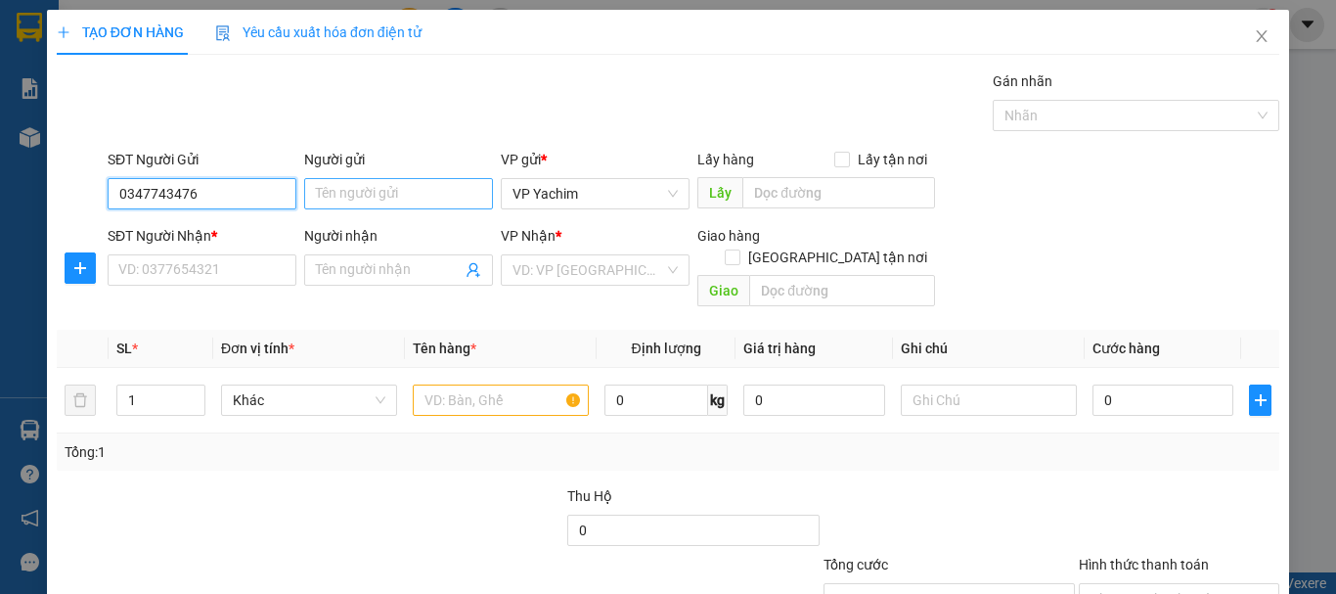
type input "0347743476"
click at [423, 198] on input "Người gửi" at bounding box center [398, 193] width 189 height 31
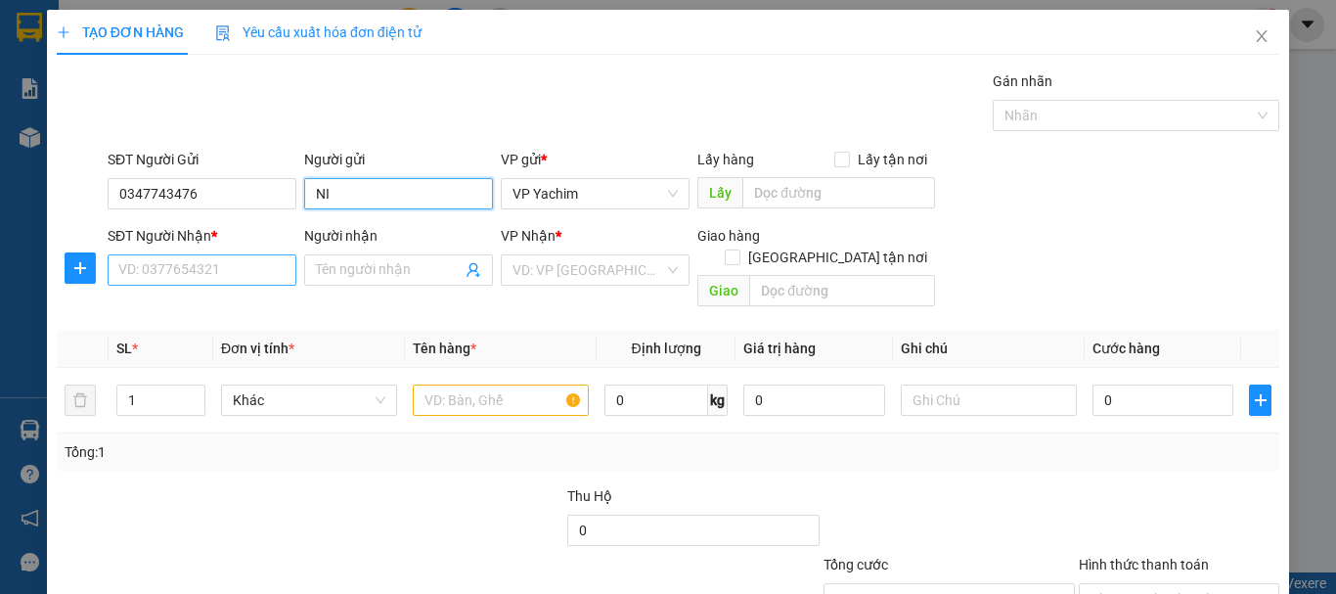
type input "NI"
click at [224, 267] on input "SĐT Người Nhận *" at bounding box center [202, 269] width 189 height 31
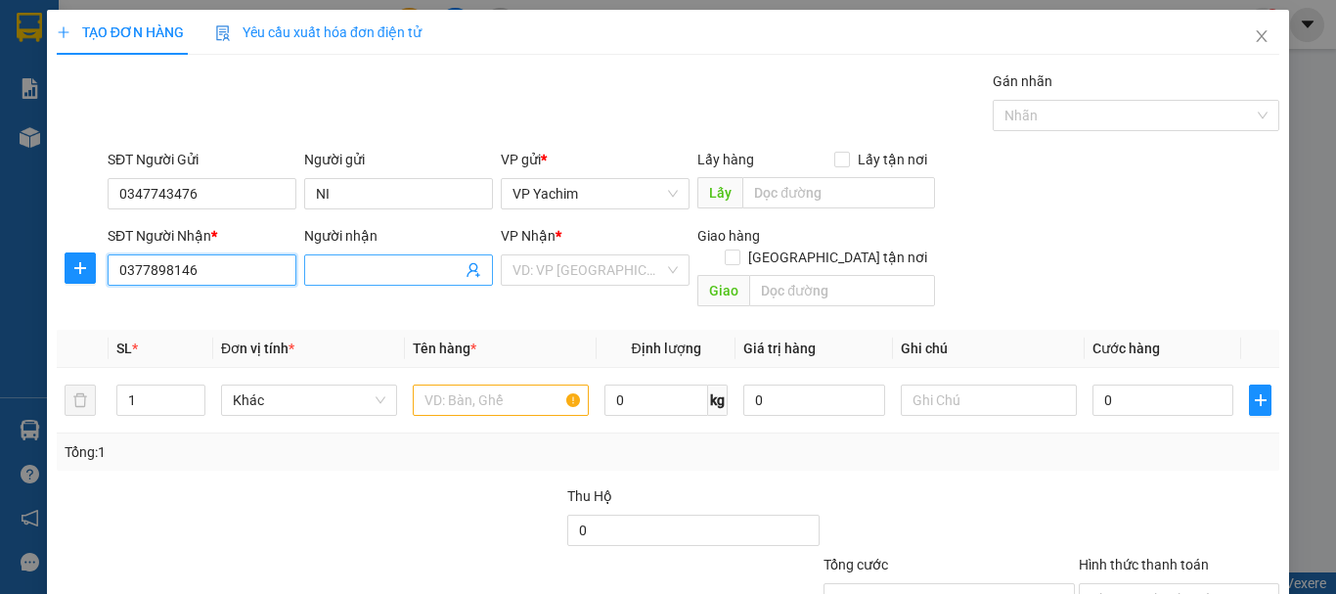
type input "0377898146"
click at [322, 270] on input "Người nhận" at bounding box center [389, 270] width 146 height 22
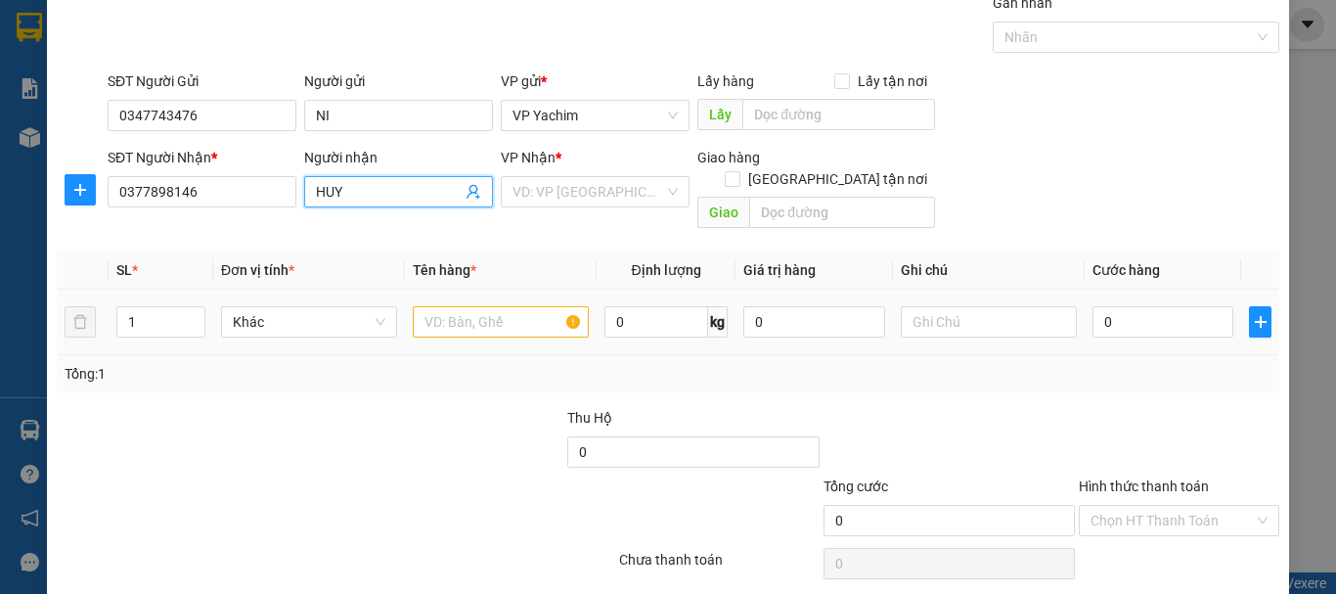
scroll to position [98, 0]
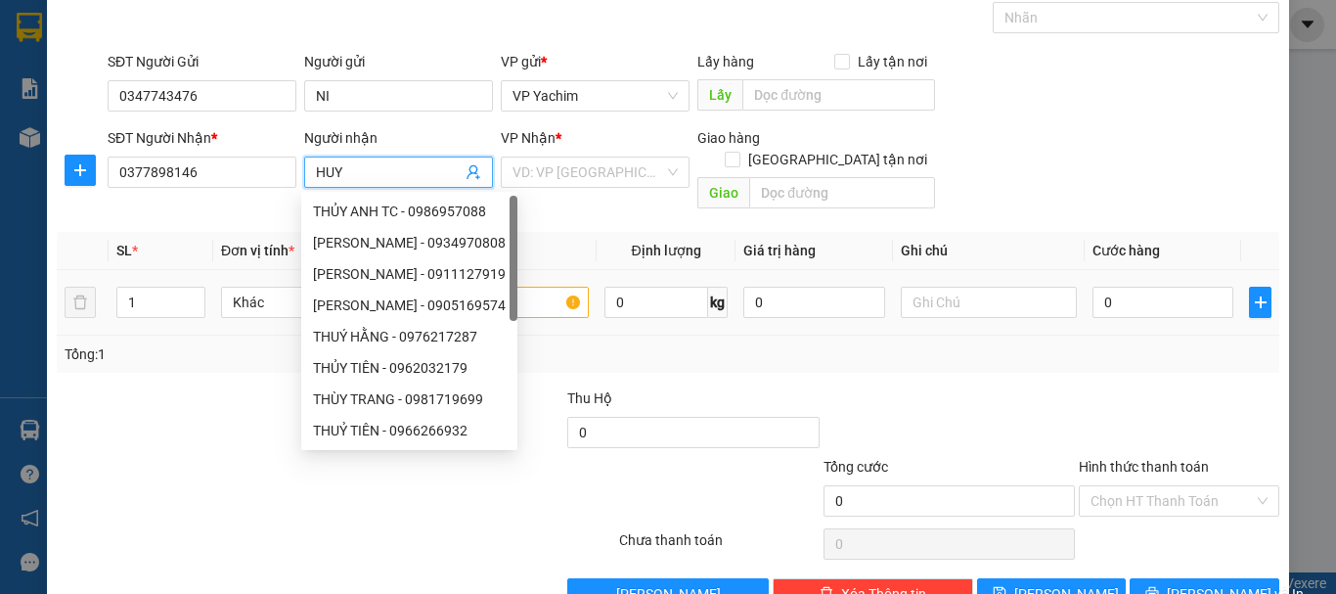
type input "HUY"
click at [528, 287] on input "text" at bounding box center [501, 302] width 176 height 31
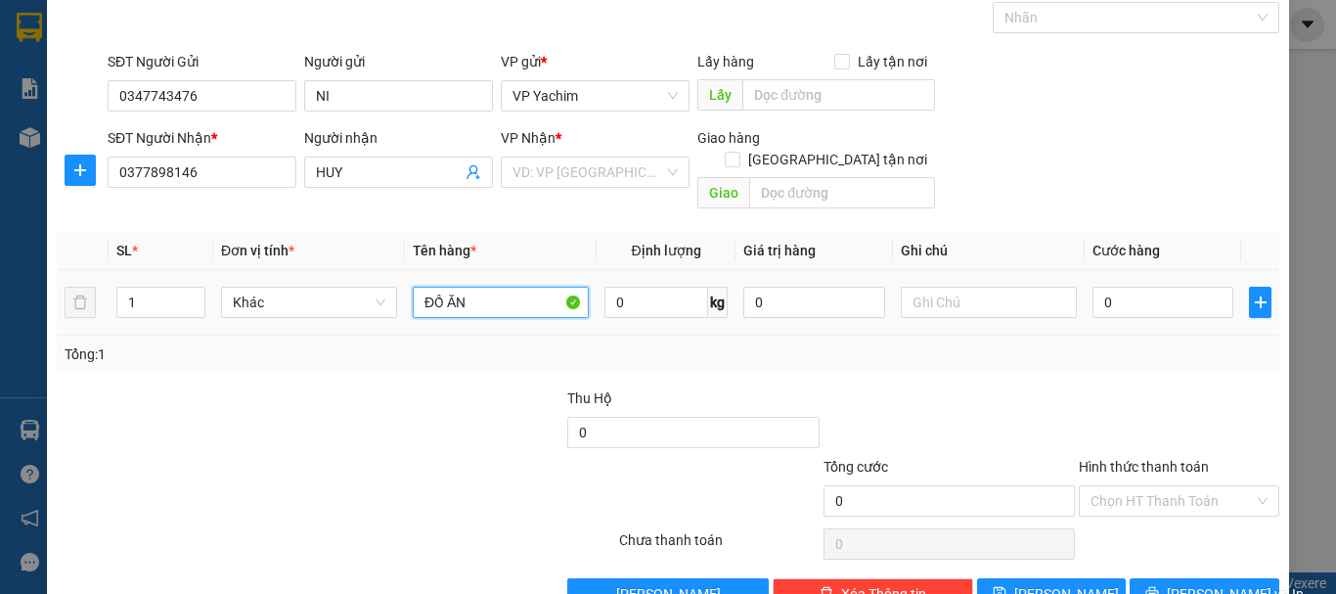
type input "ĐỒ ĂN"
drag, startPoint x: 1077, startPoint y: 284, endPoint x: 1090, endPoint y: 280, distance: 13.3
click at [1085, 284] on td "0" at bounding box center [1163, 303] width 156 height 66
click at [1093, 287] on input "0" at bounding box center [1163, 302] width 141 height 31
type input "60"
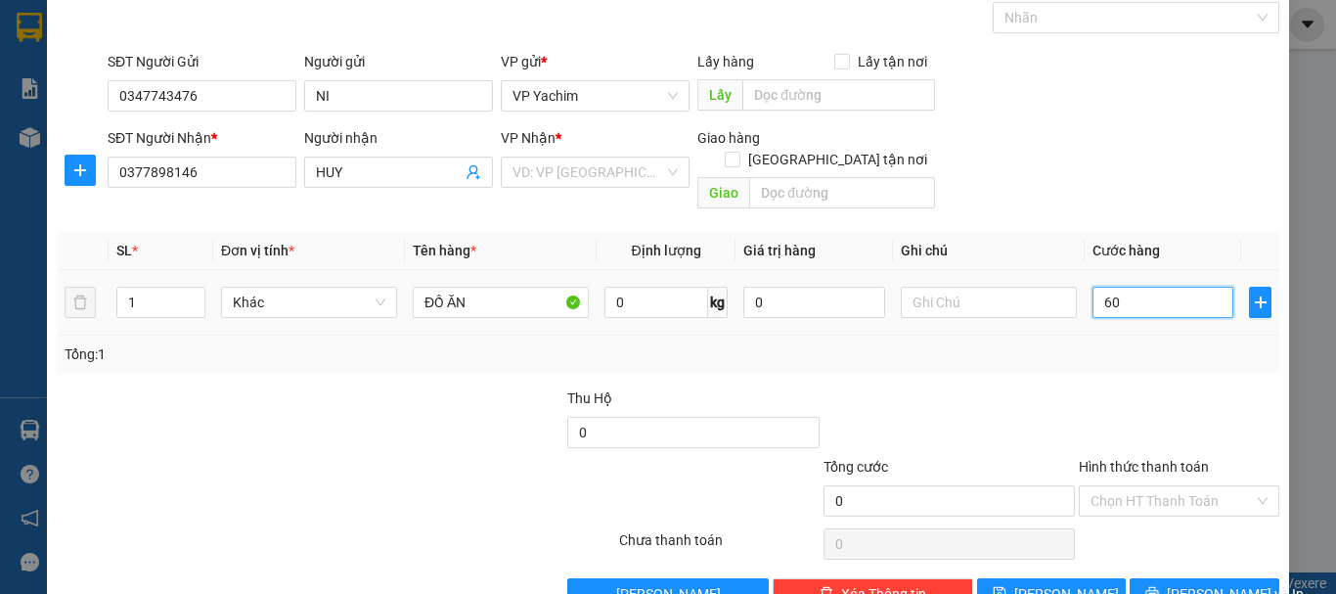
type input "60"
type input "0"
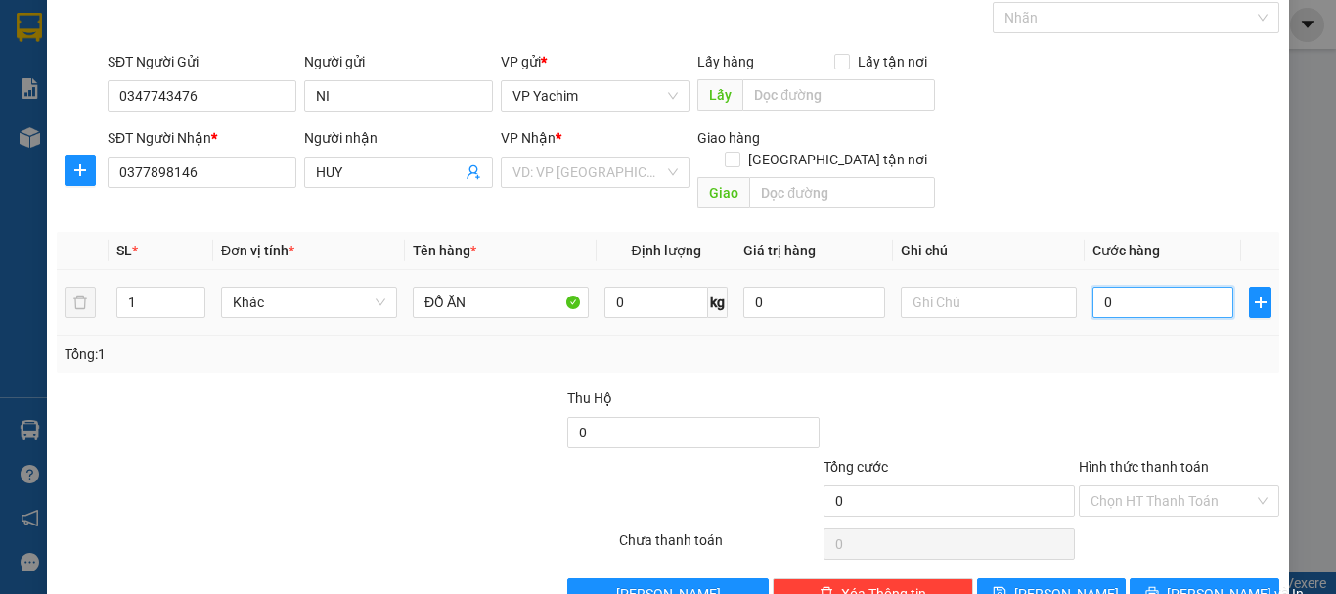
type input "50"
click at [1149, 486] on input "Hình thức thanh toán" at bounding box center [1172, 500] width 163 height 29
type input "50.000"
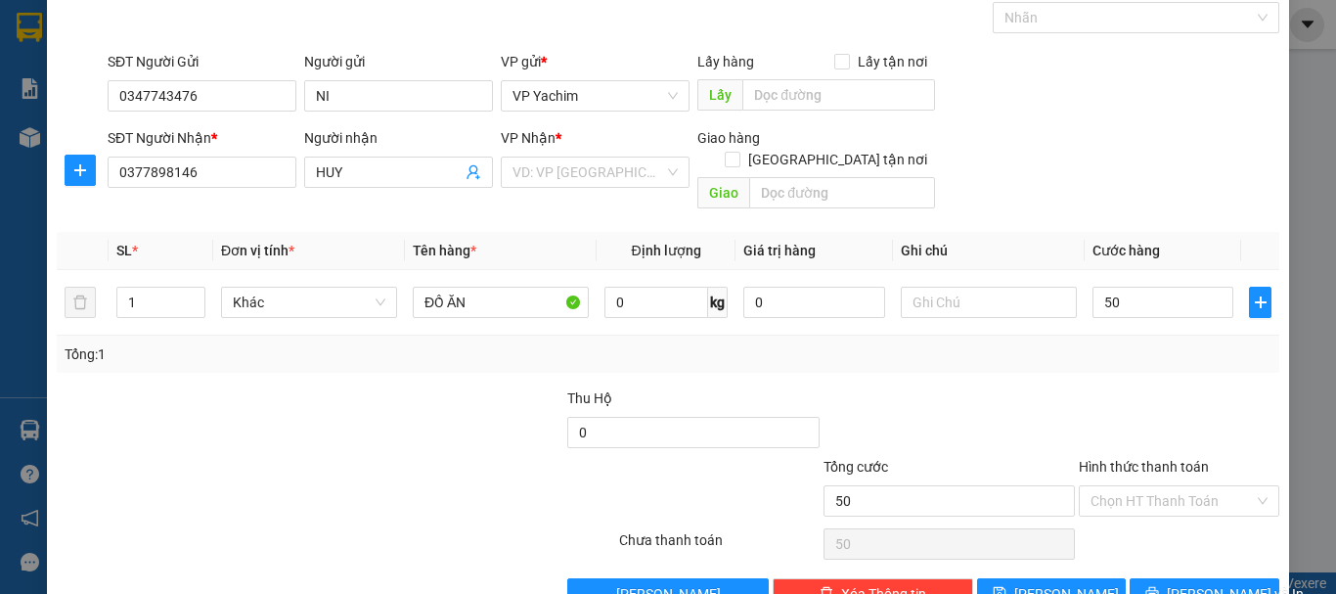
type input "50.000"
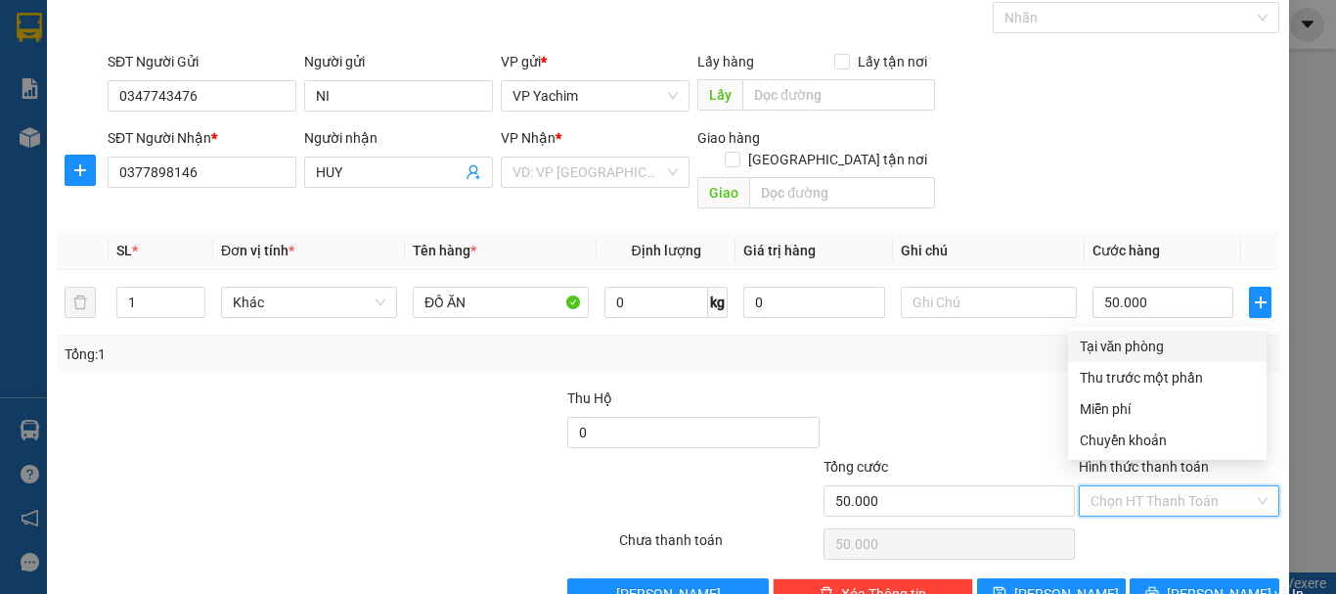
click at [1122, 343] on div "Tại văn phòng" at bounding box center [1167, 346] width 175 height 22
type input "0"
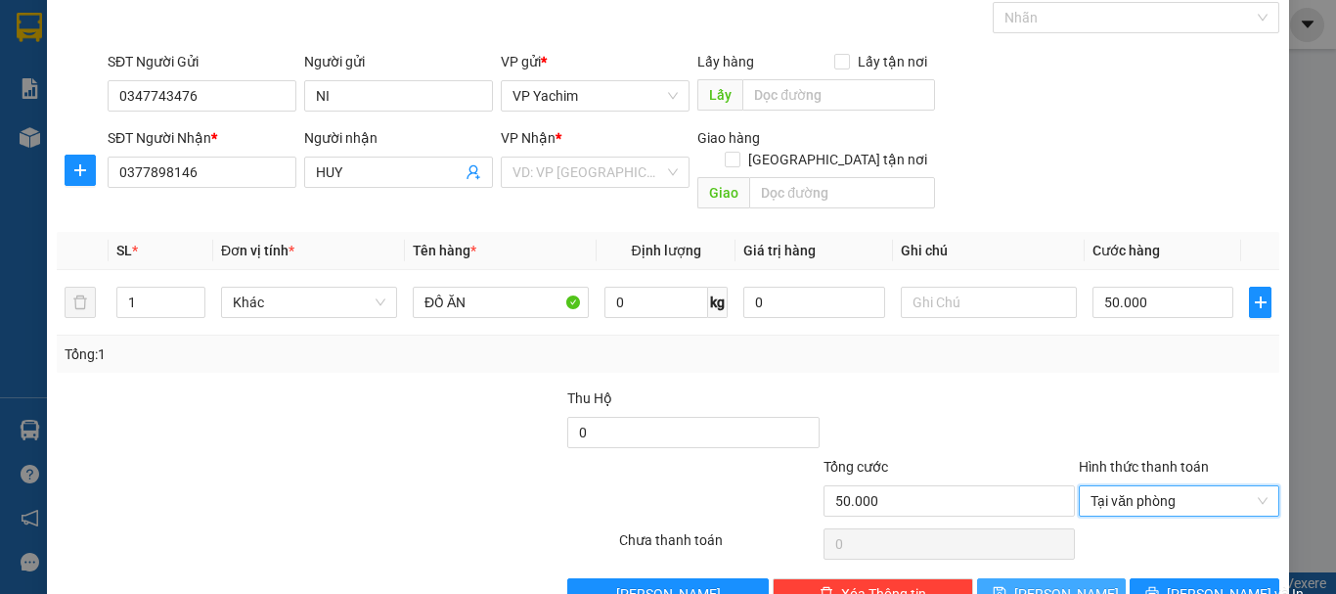
click at [1005, 587] on icon "save" at bounding box center [999, 593] width 13 height 13
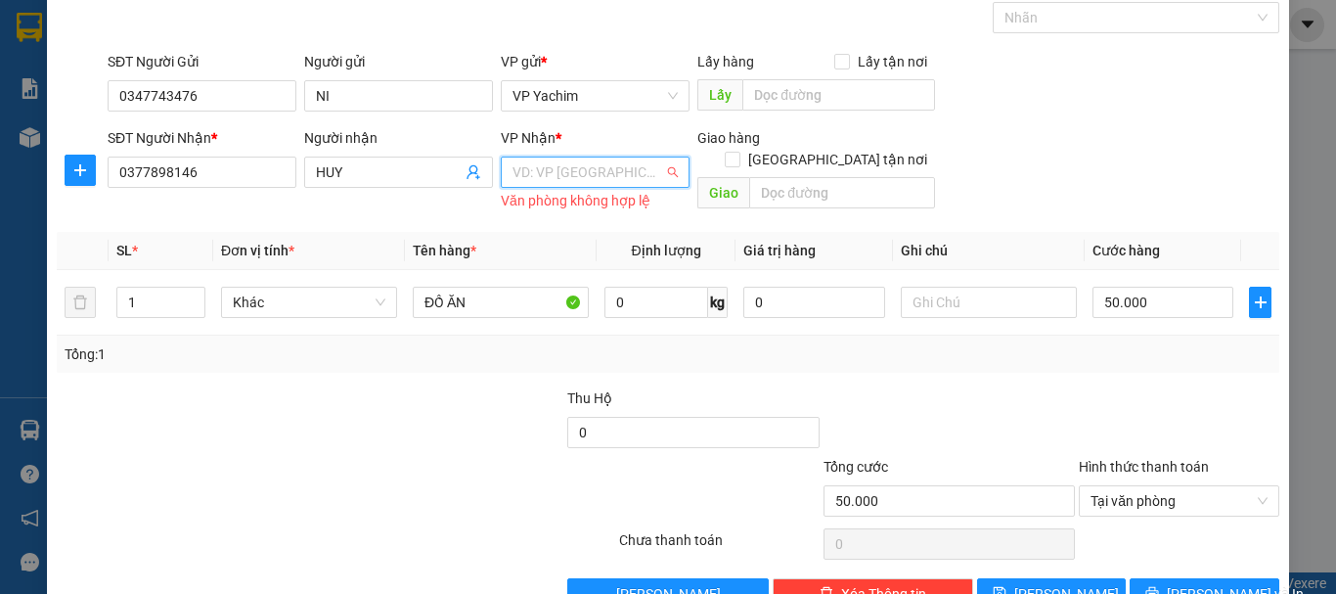
click at [536, 175] on input "search" at bounding box center [589, 171] width 152 height 29
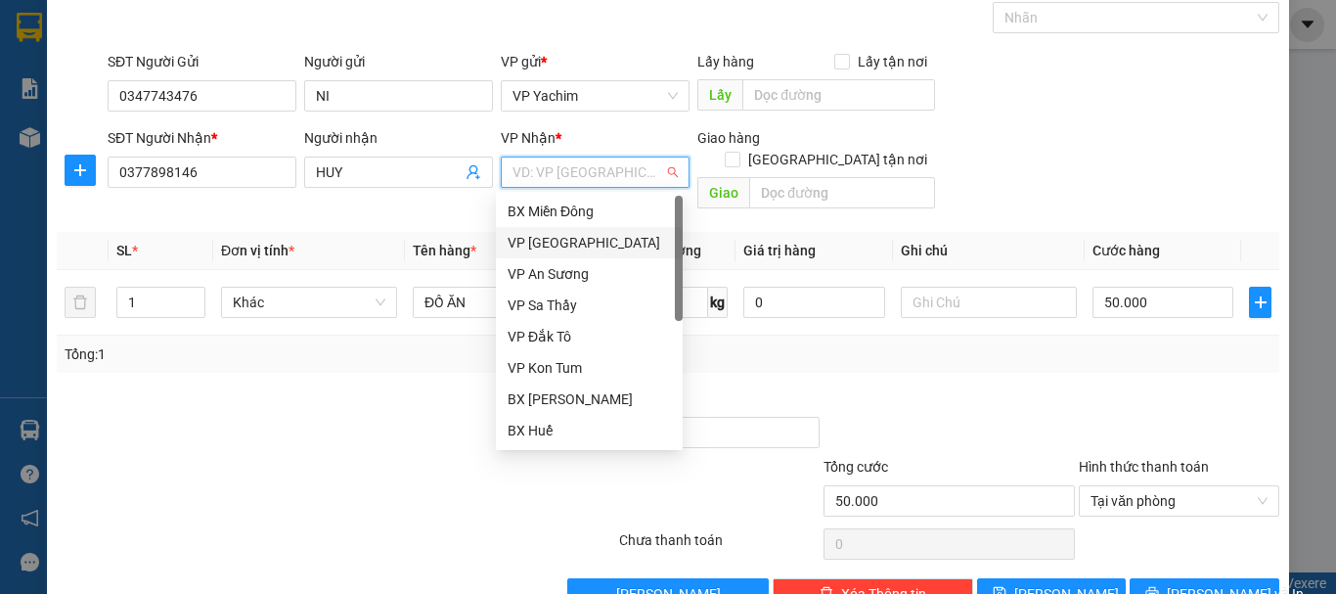
click at [573, 235] on div "VP Đà Nẵng" at bounding box center [589, 243] width 163 height 22
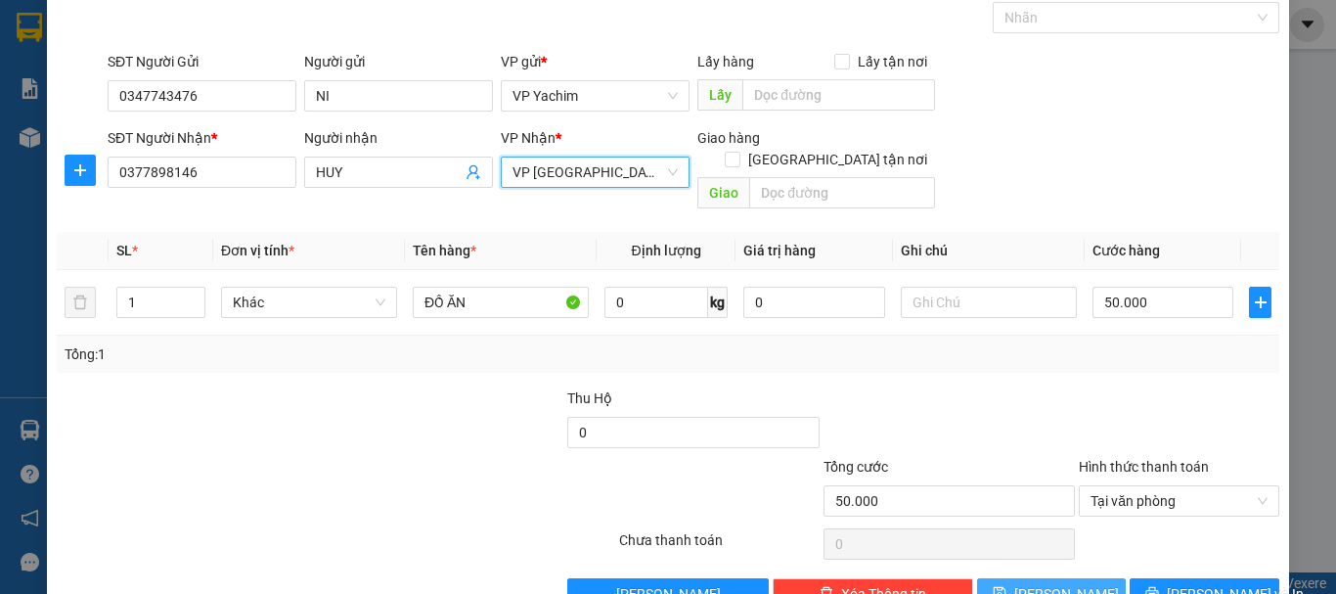
click at [1059, 583] on span "Lưu" at bounding box center [1066, 594] width 105 height 22
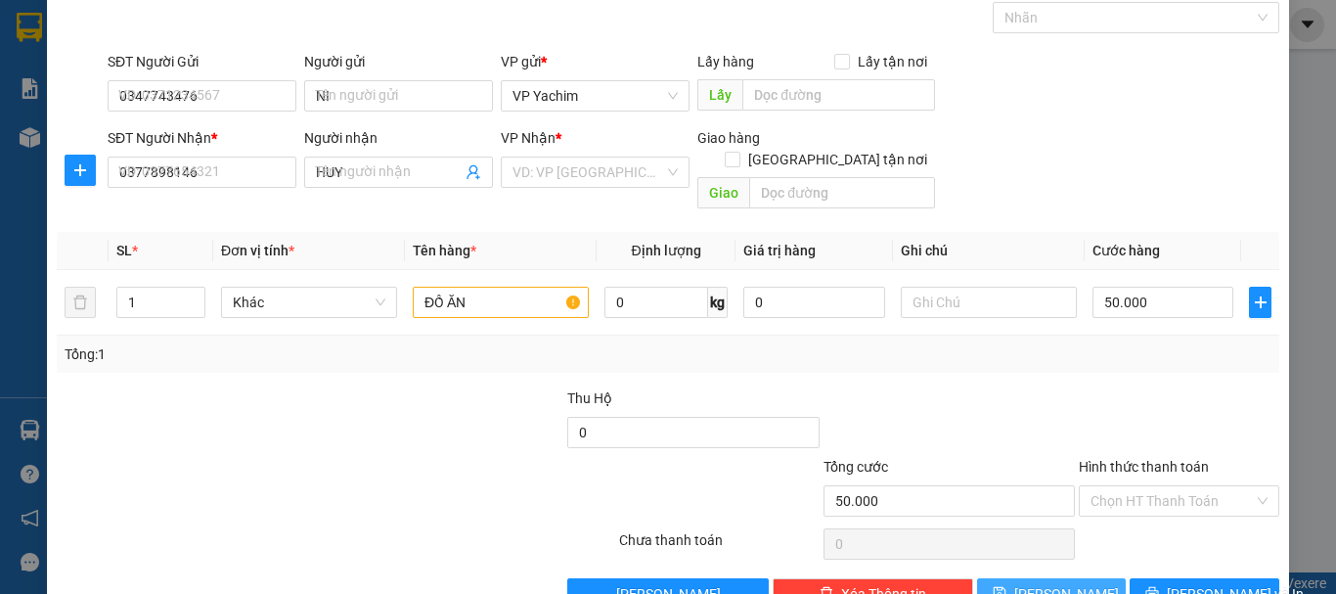
type input "0"
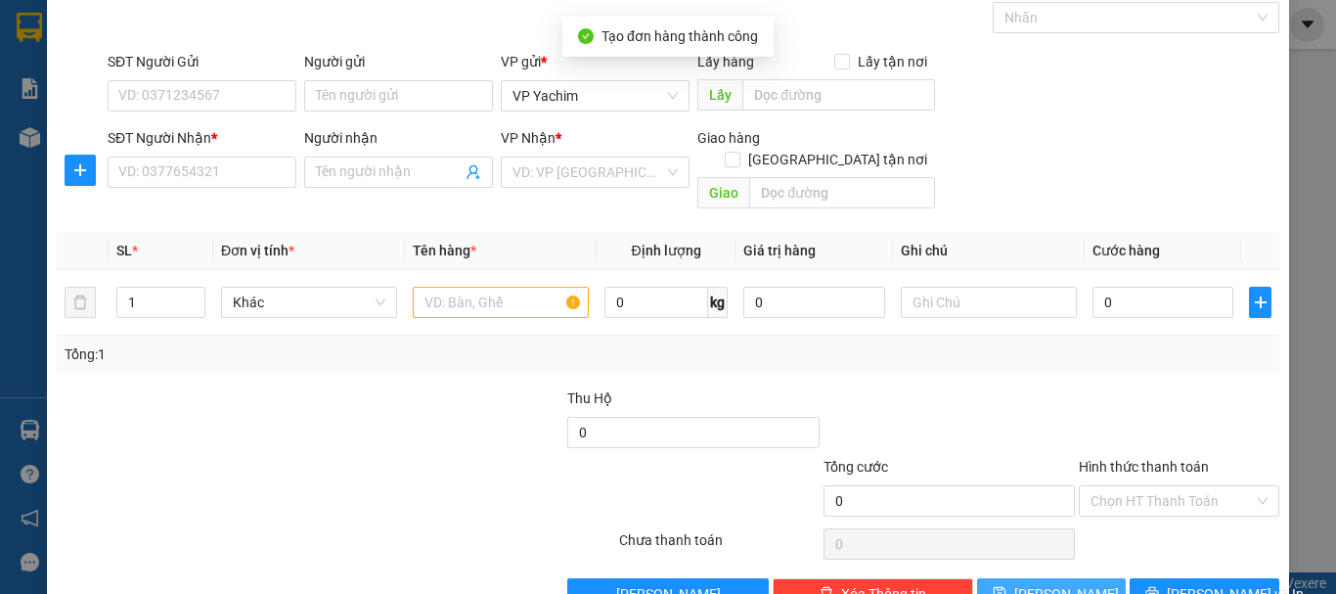
scroll to position [0, 0]
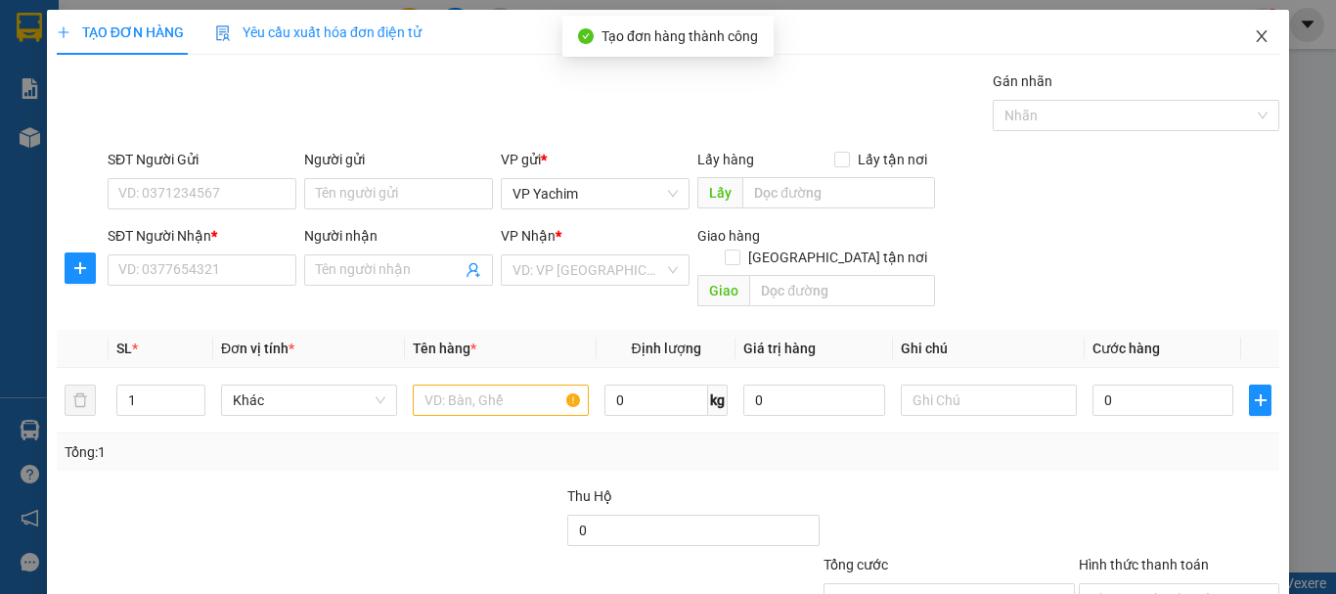
click at [1257, 40] on icon "close" at bounding box center [1262, 36] width 11 height 12
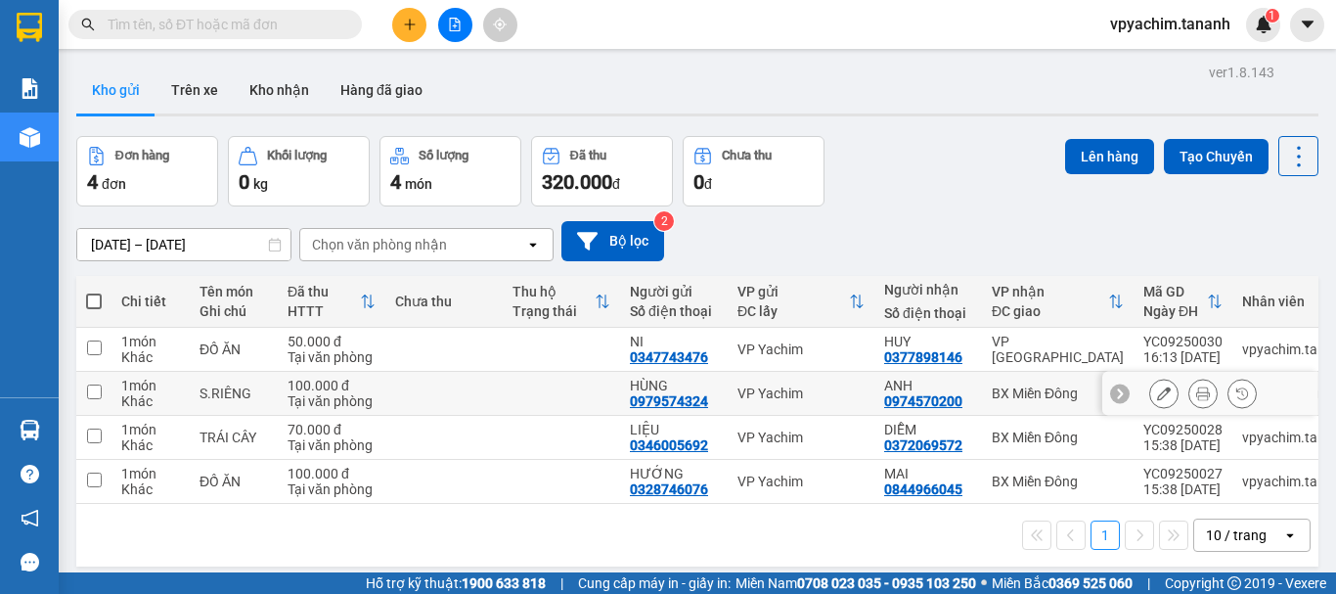
click at [95, 390] on input "checkbox" at bounding box center [94, 391] width 15 height 15
checkbox input "true"
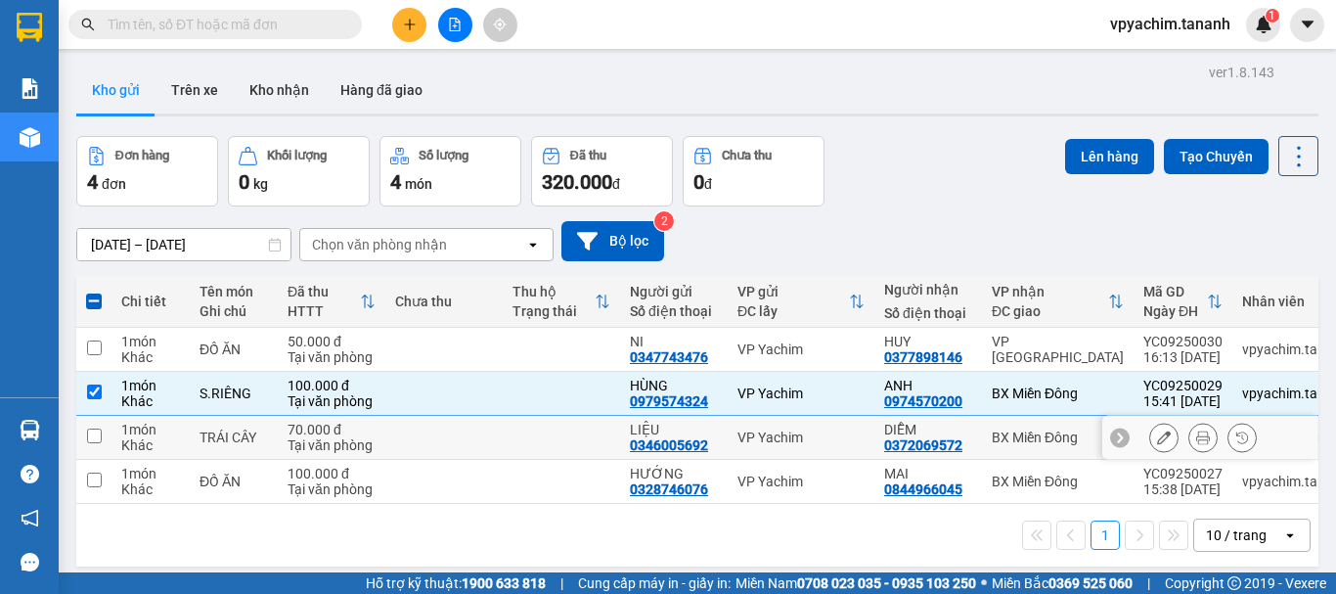
click at [100, 439] on input "checkbox" at bounding box center [94, 435] width 15 height 15
checkbox input "true"
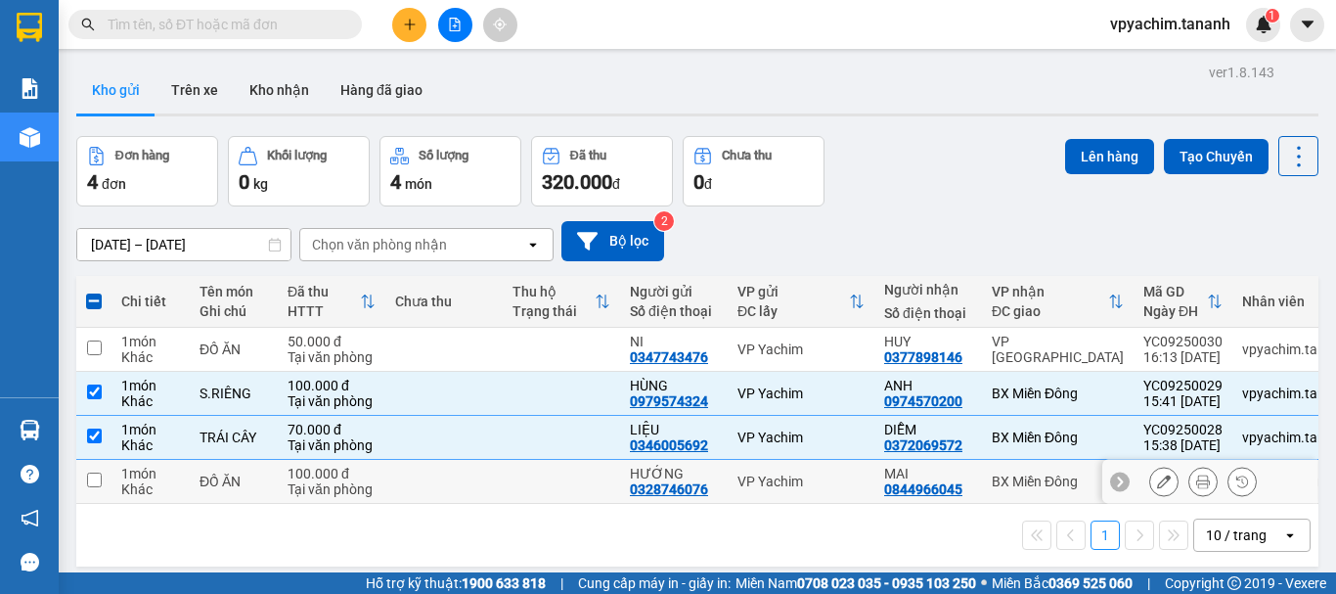
click at [99, 480] on input "checkbox" at bounding box center [94, 479] width 15 height 15
checkbox input "true"
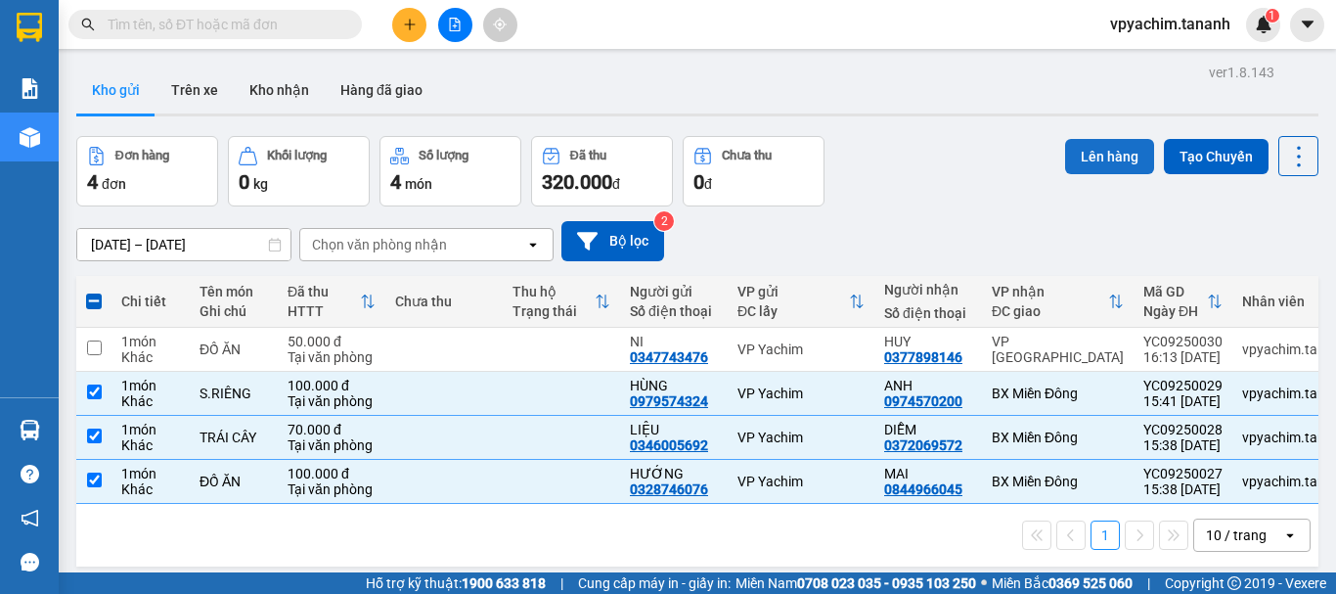
click at [1074, 146] on button "Lên hàng" at bounding box center [1109, 156] width 89 height 35
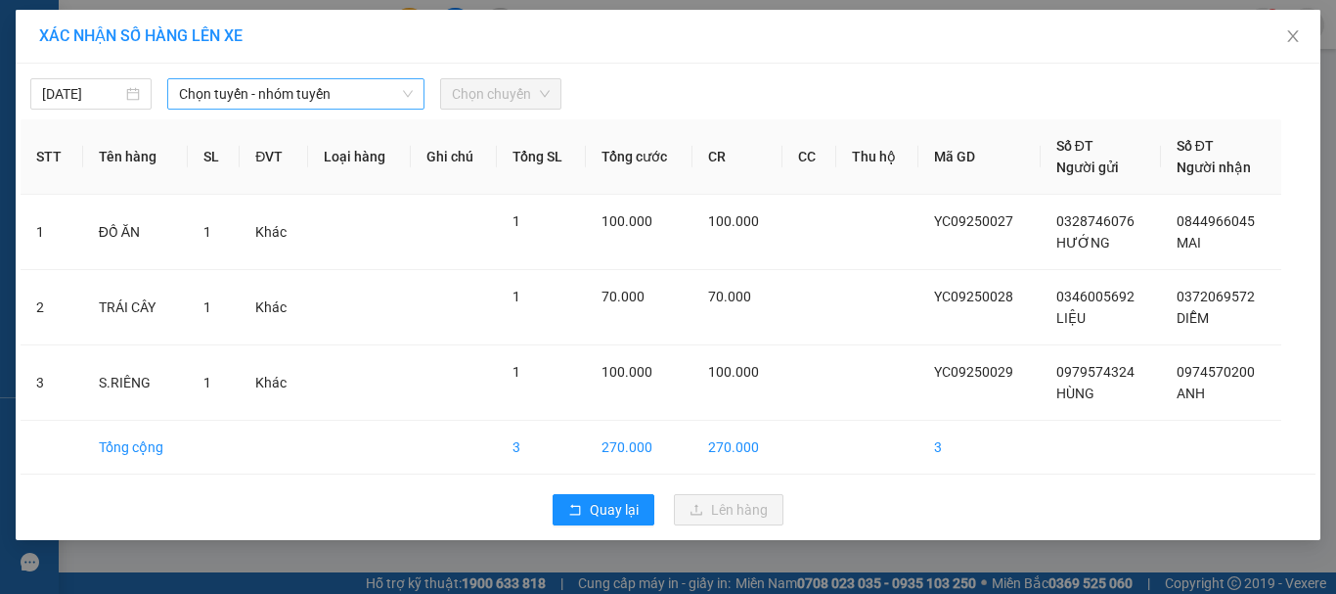
click at [358, 97] on span "Chọn tuyến - nhóm tuyến" at bounding box center [296, 93] width 234 height 29
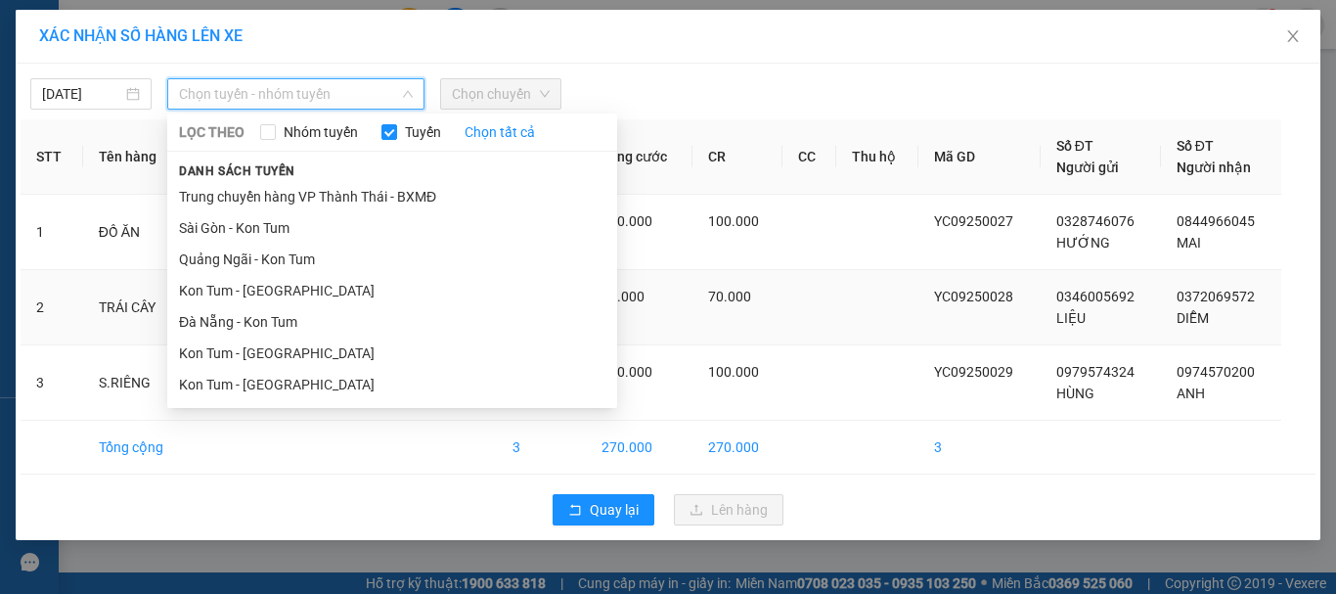
drag, startPoint x: 341, startPoint y: 379, endPoint x: 434, endPoint y: 305, distance: 119.0
click at [341, 379] on li "Kon Tum - Sài Gòn" at bounding box center [392, 384] width 450 height 31
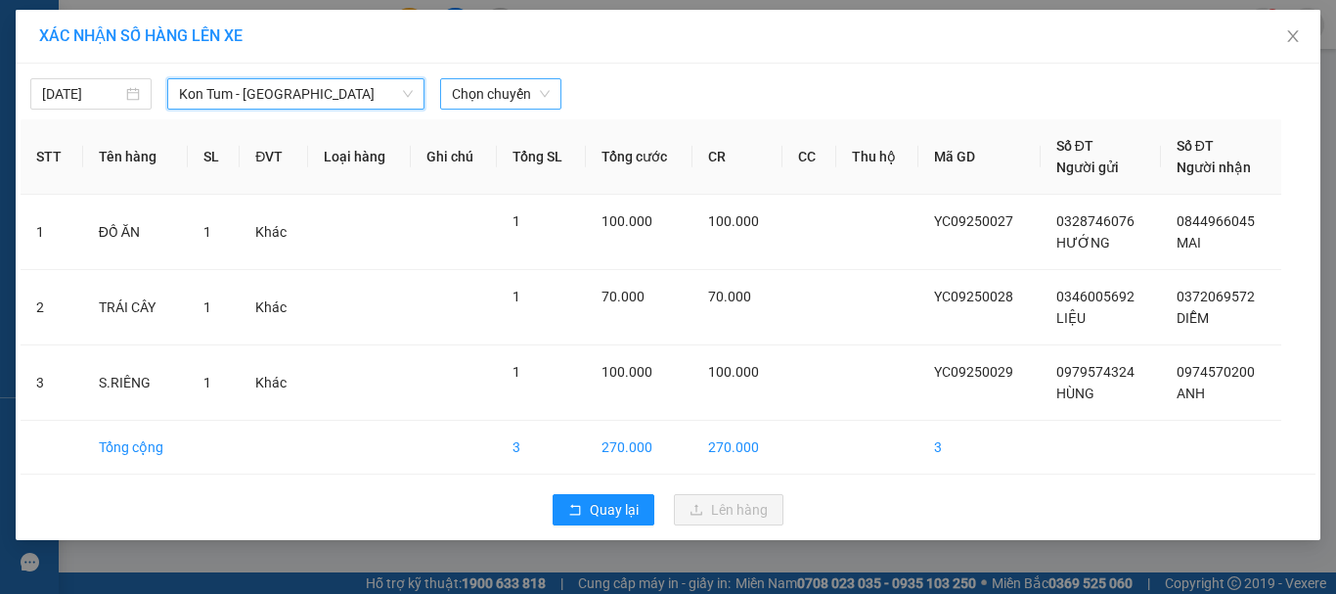
click at [496, 109] on div "Chọn chuyến" at bounding box center [500, 93] width 121 height 31
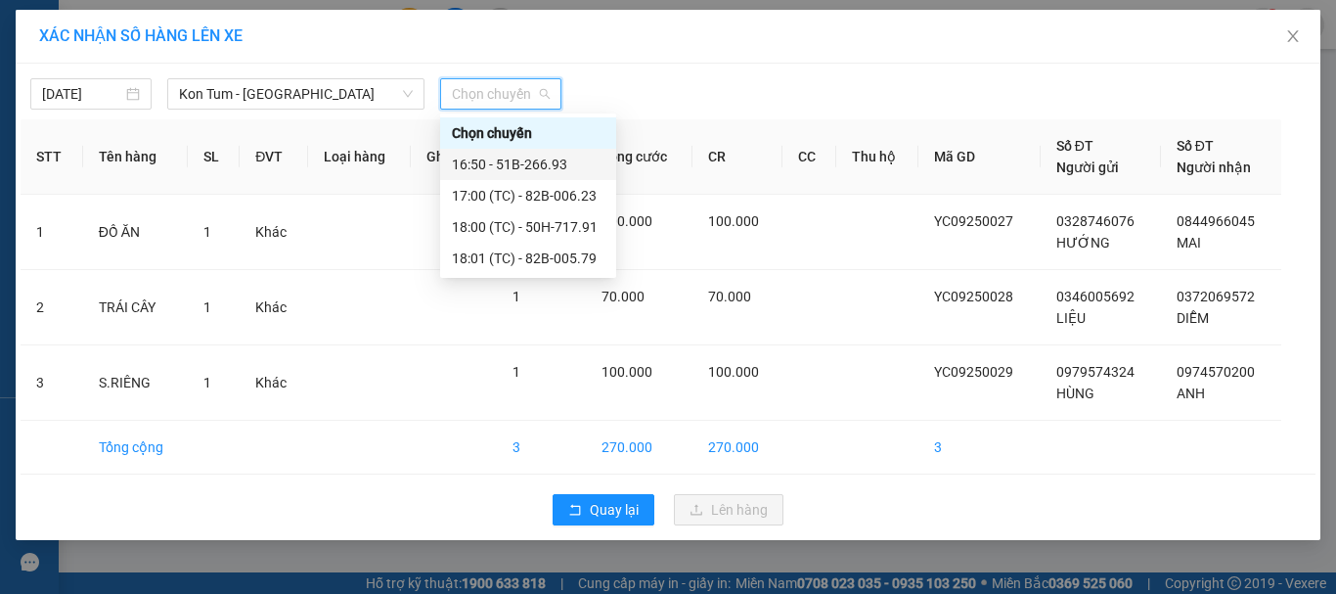
click at [532, 162] on div "16:50 - 51B-266.93" at bounding box center [528, 165] width 153 height 22
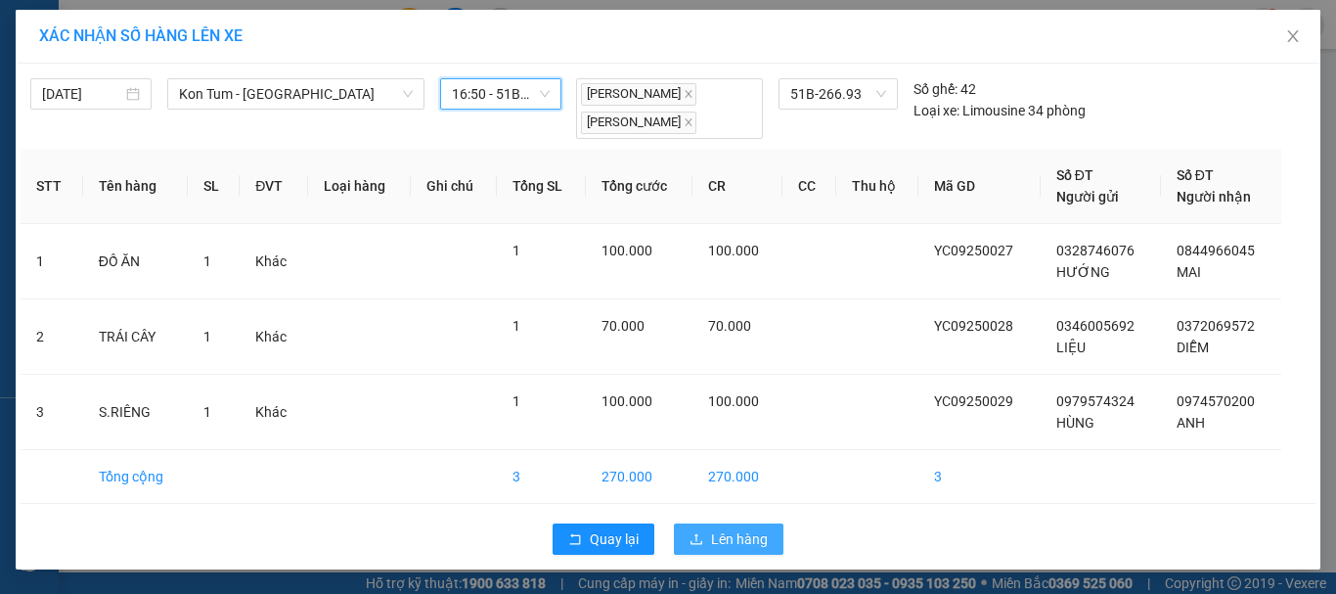
click at [721, 531] on span "Lên hàng" at bounding box center [739, 539] width 57 height 22
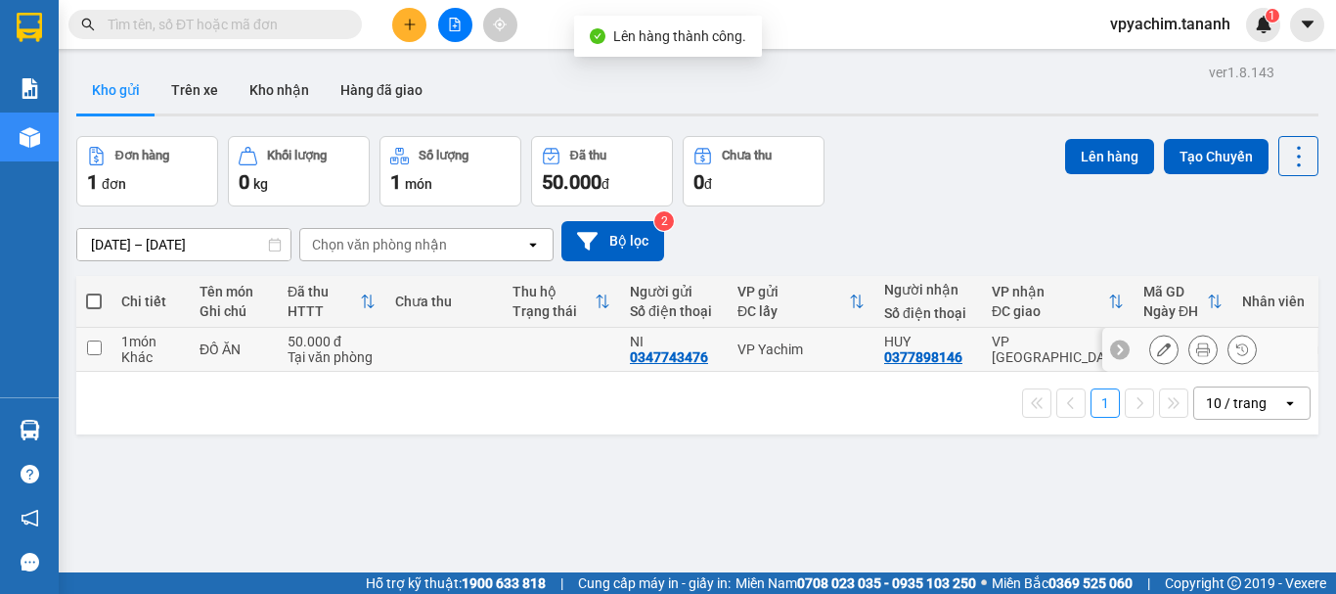
click at [94, 349] on input "checkbox" at bounding box center [94, 347] width 15 height 15
checkbox input "true"
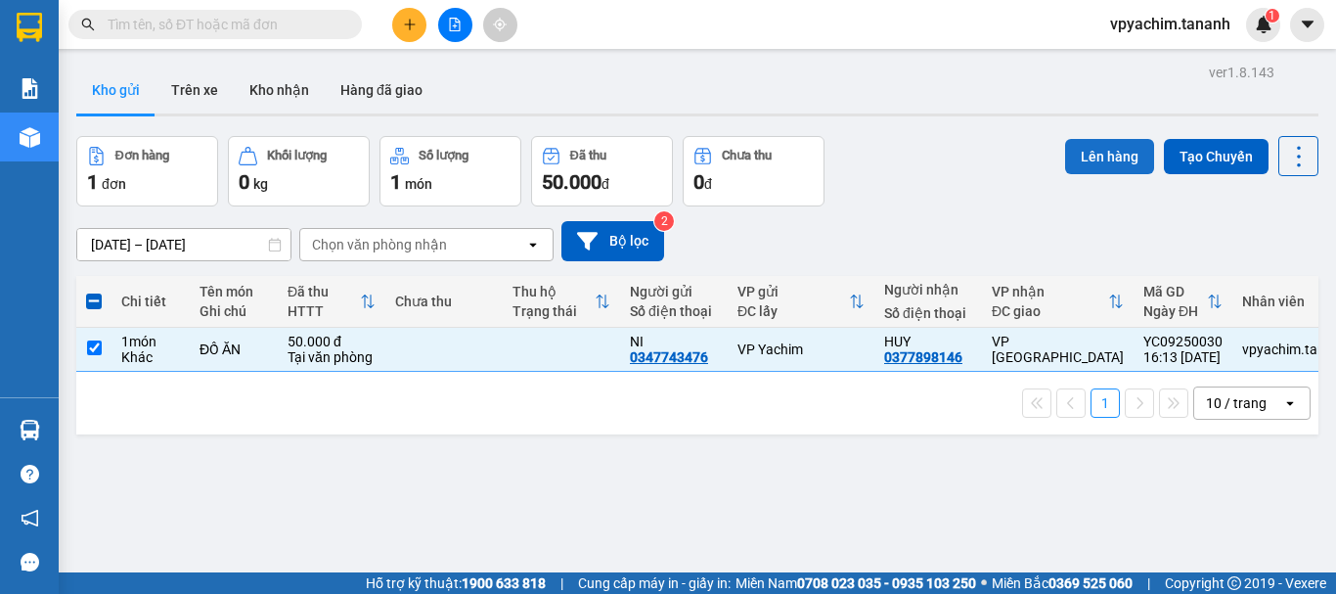
click at [1075, 152] on button "Lên hàng" at bounding box center [1109, 156] width 89 height 35
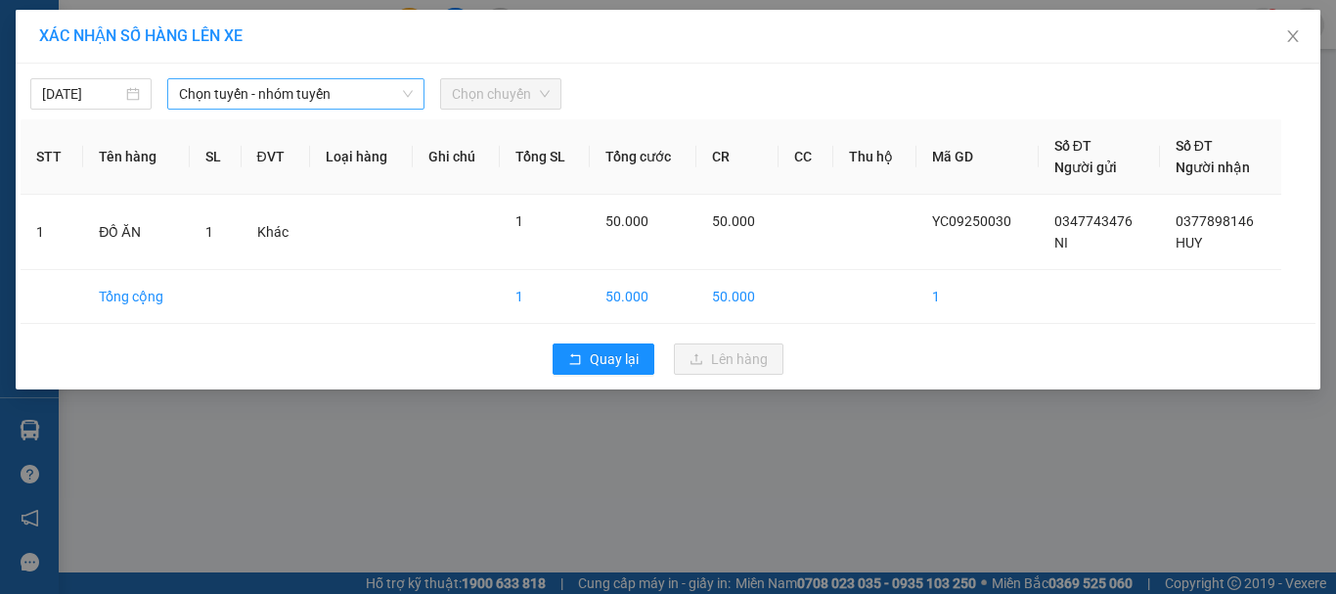
click at [326, 103] on span "Chọn tuyến - nhóm tuyến" at bounding box center [296, 93] width 234 height 29
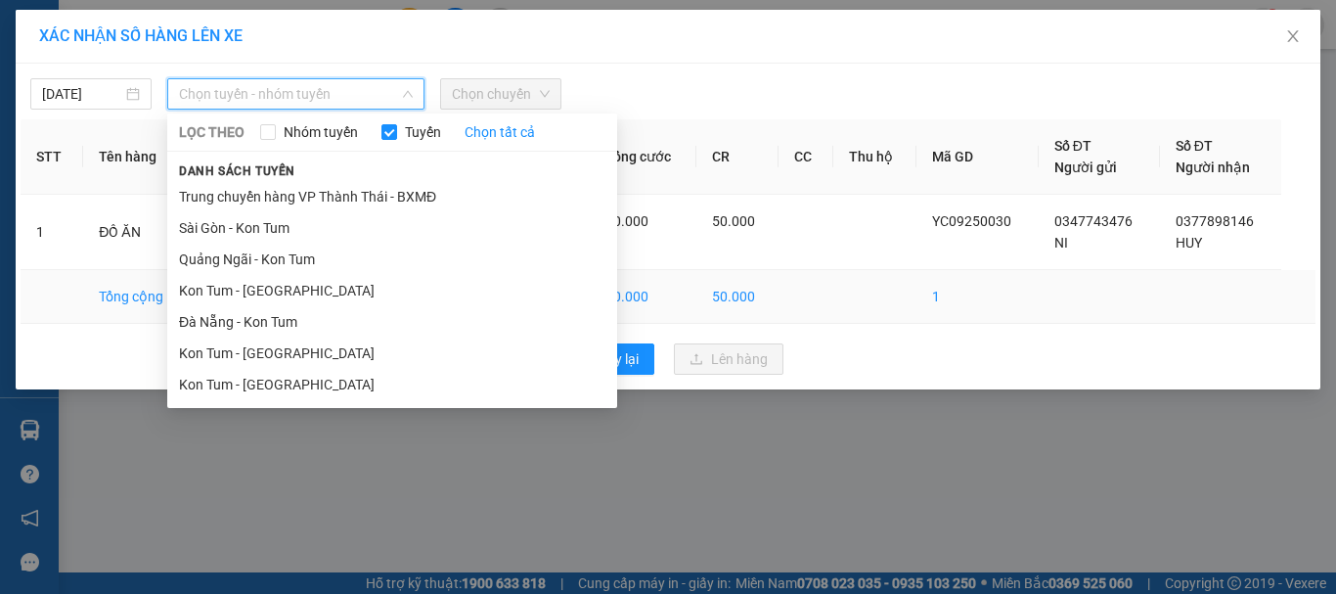
drag, startPoint x: 324, startPoint y: 348, endPoint x: 326, endPoint y: 286, distance: 62.6
click at [323, 346] on li "Kon Tum - Đà Nẵng" at bounding box center [392, 352] width 450 height 31
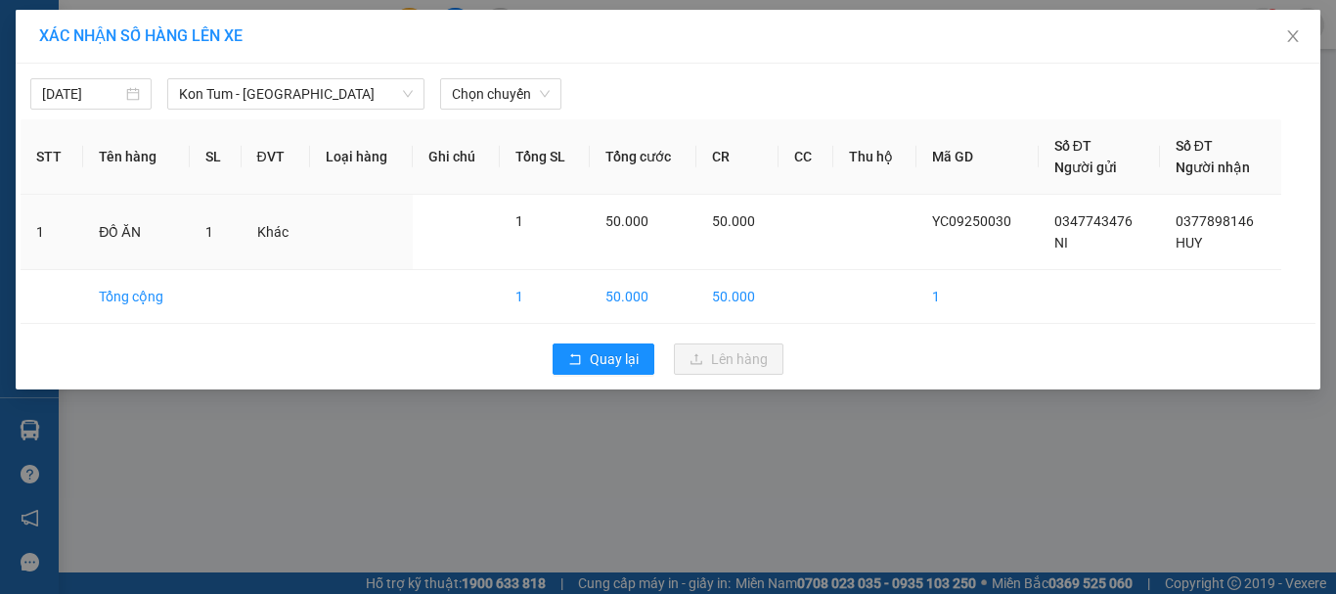
click at [493, 111] on div "13/09/2025 Kon Tum - Đà Nẵng LỌC THEO Nhóm tuyến Tuyến Chọn tất cả Danh sách tu…" at bounding box center [668, 227] width 1305 height 326
click at [503, 94] on span "Chọn chuyến" at bounding box center [501, 93] width 98 height 29
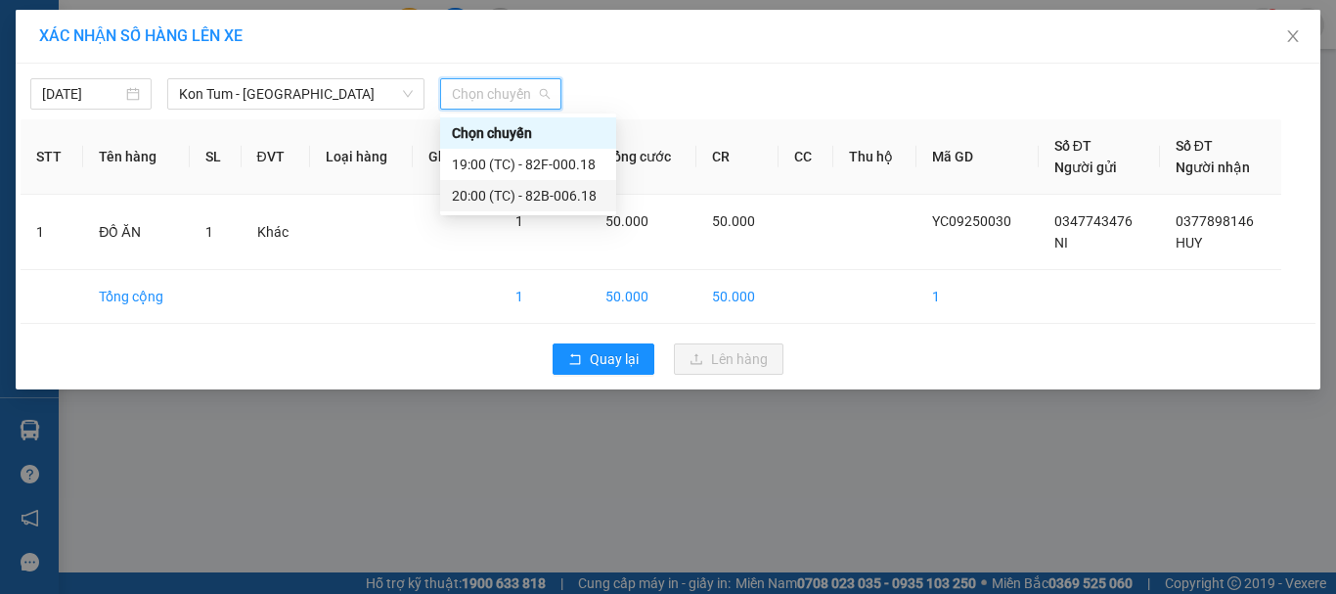
click at [532, 200] on div "20:00 (TC) - 82B-006.18" at bounding box center [528, 196] width 153 height 22
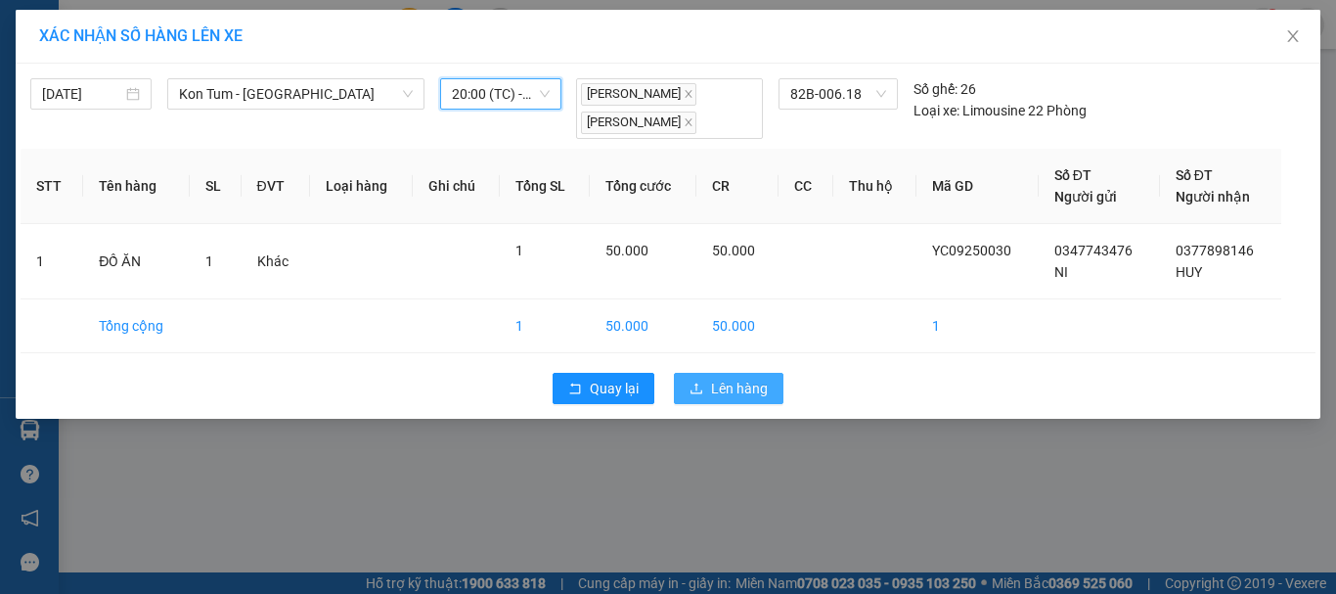
click at [745, 392] on span "Lên hàng" at bounding box center [739, 389] width 57 height 22
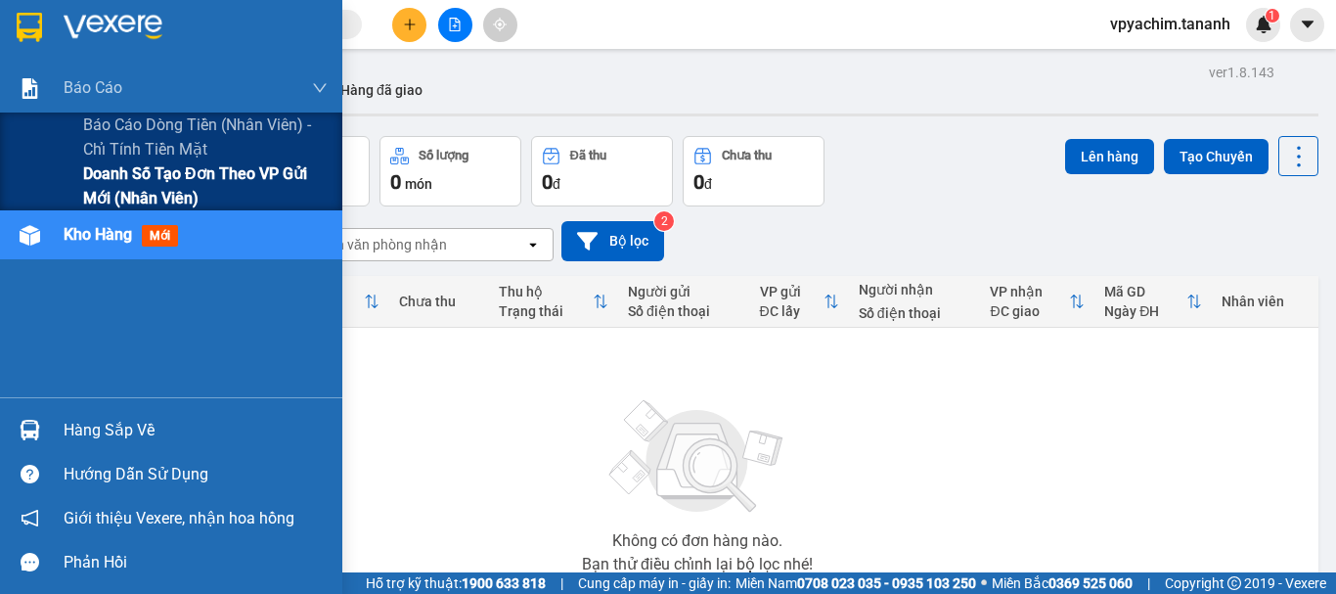
click at [121, 181] on span "Doanh số tạo đơn theo VP gửi mới (nhân viên)" at bounding box center [205, 185] width 245 height 49
